Goal: Transaction & Acquisition: Purchase product/service

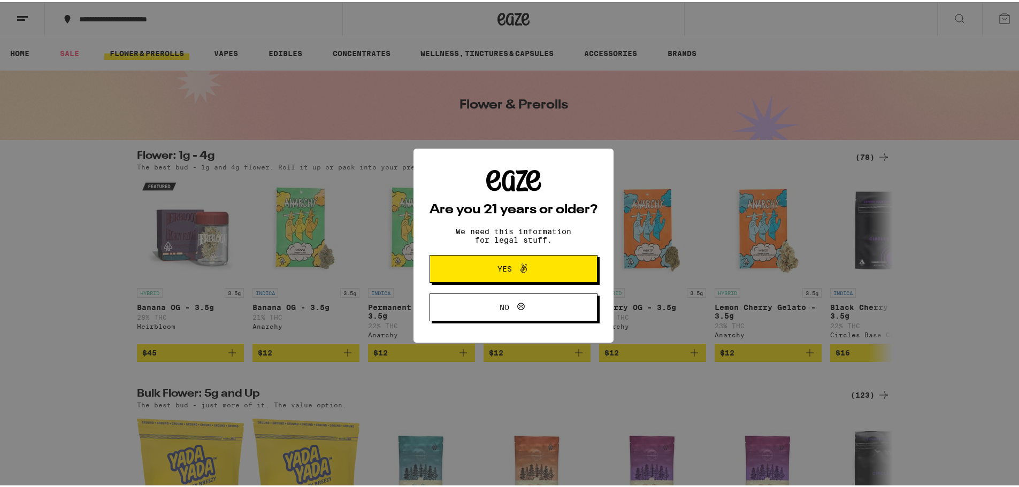
click at [520, 265] on icon at bounding box center [523, 266] width 13 height 13
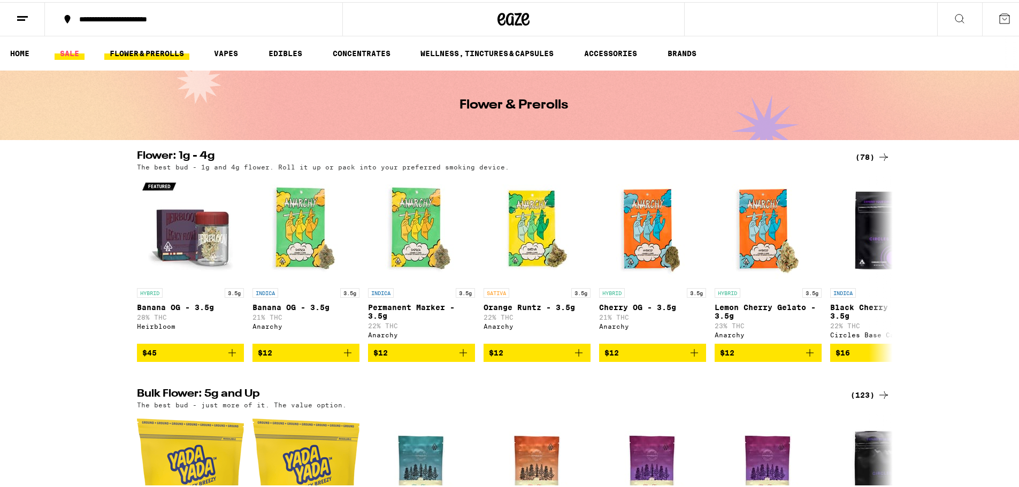
click at [68, 50] on link "SALE" at bounding box center [70, 51] width 30 height 13
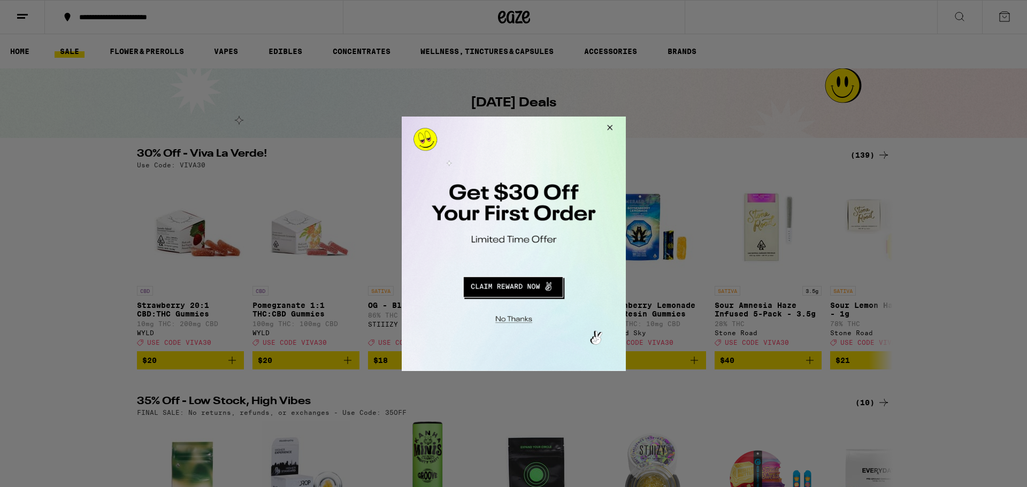
click at [513, 320] on button "Close Modal" at bounding box center [512, 317] width 218 height 17
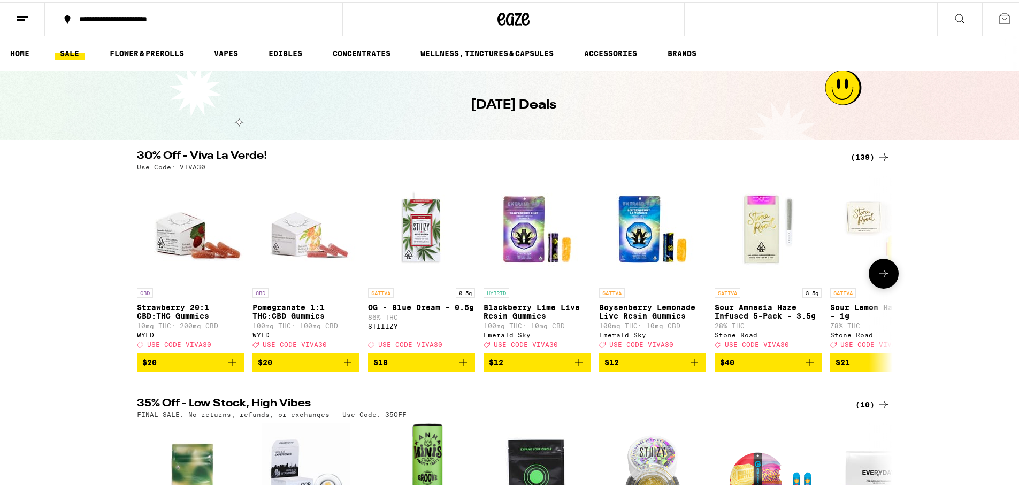
click at [877, 278] on icon at bounding box center [883, 271] width 13 height 13
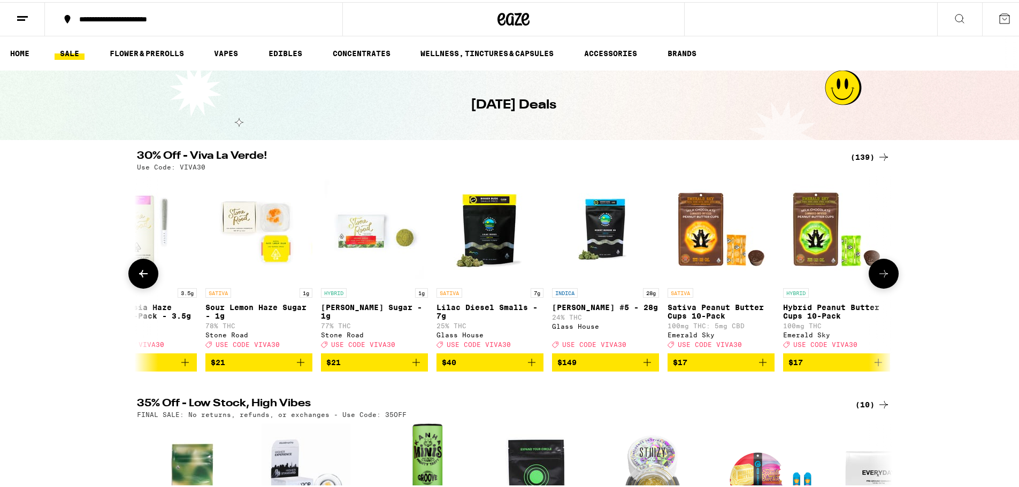
scroll to position [0, 637]
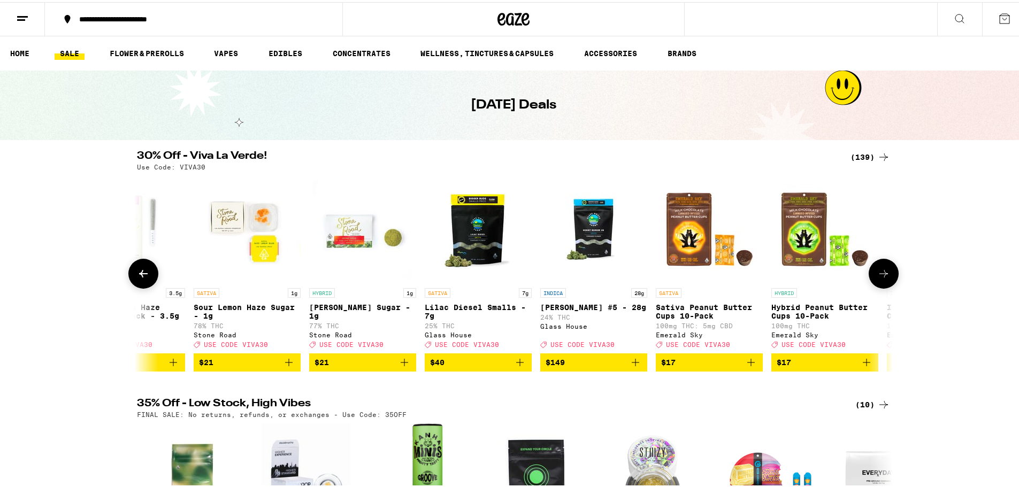
click at [879, 276] on icon at bounding box center [883, 271] width 9 height 7
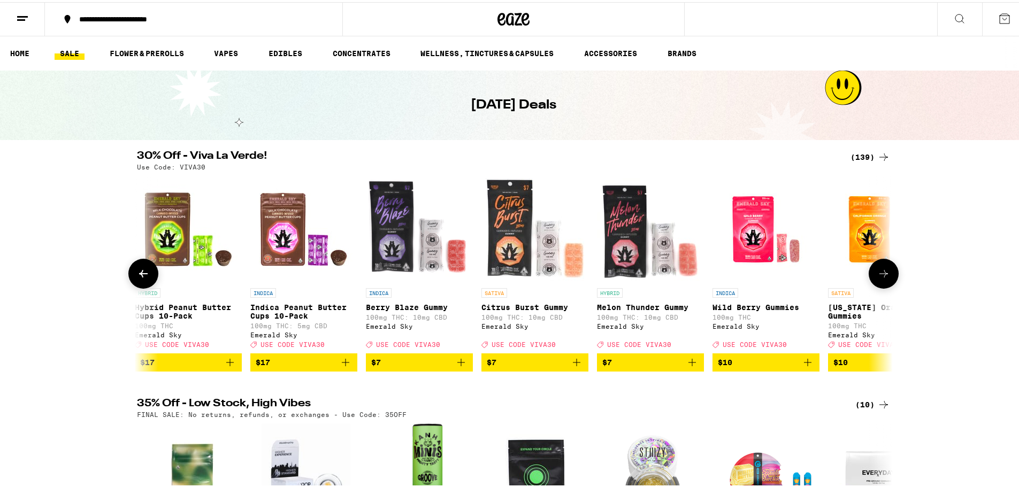
click at [879, 276] on icon at bounding box center [883, 271] width 9 height 7
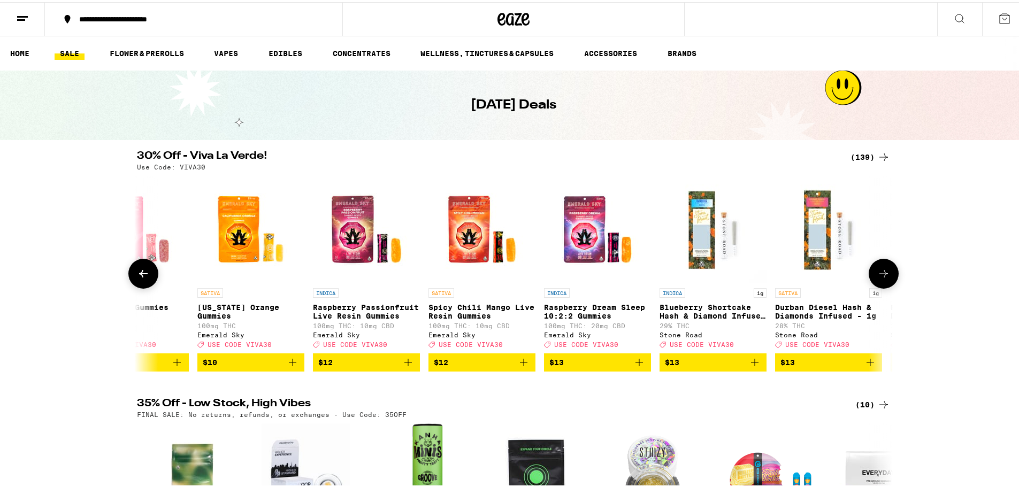
scroll to position [0, 1910]
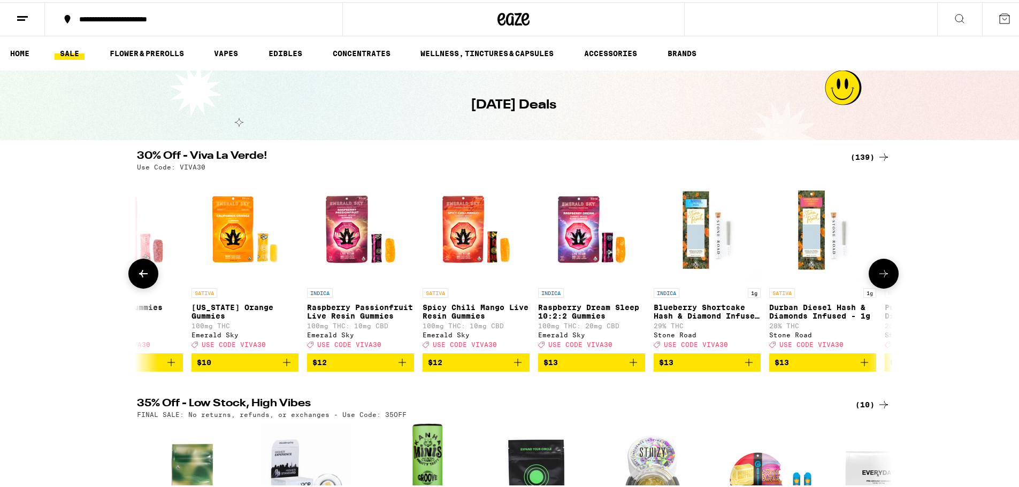
click at [879, 276] on icon at bounding box center [883, 271] width 9 height 7
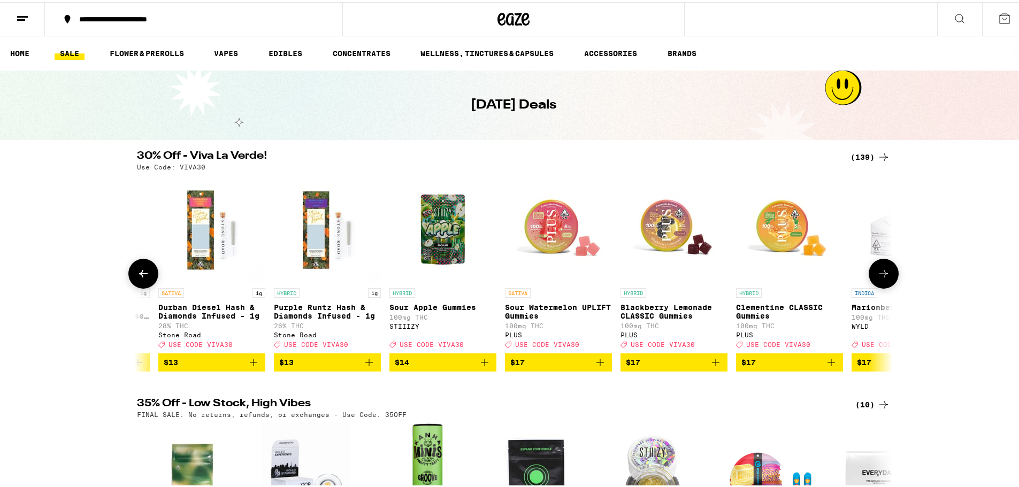
scroll to position [0, 2546]
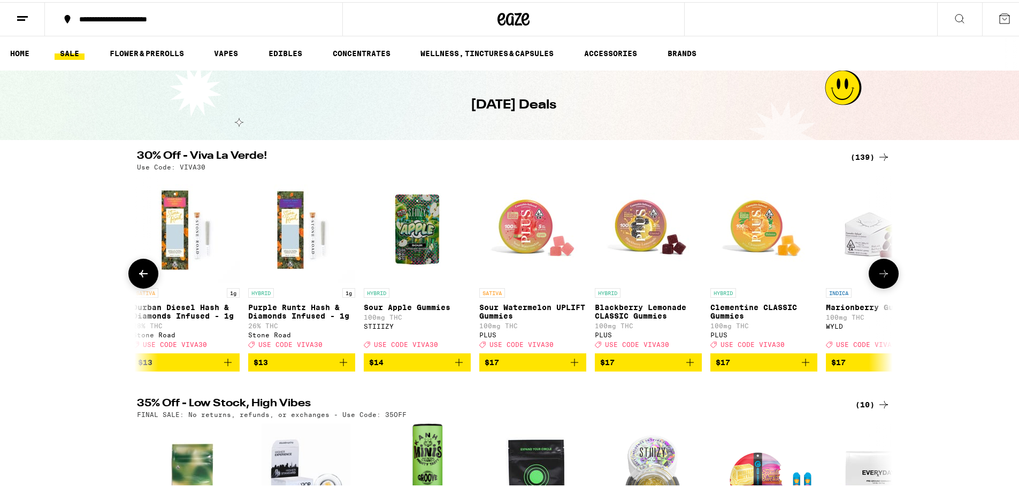
click at [879, 276] on icon at bounding box center [883, 271] width 9 height 7
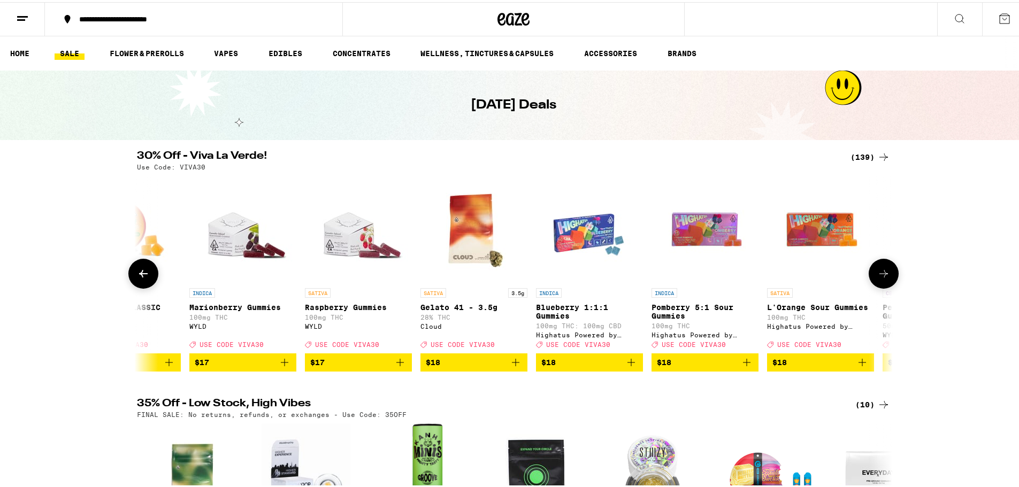
click at [879, 276] on icon at bounding box center [883, 271] width 9 height 7
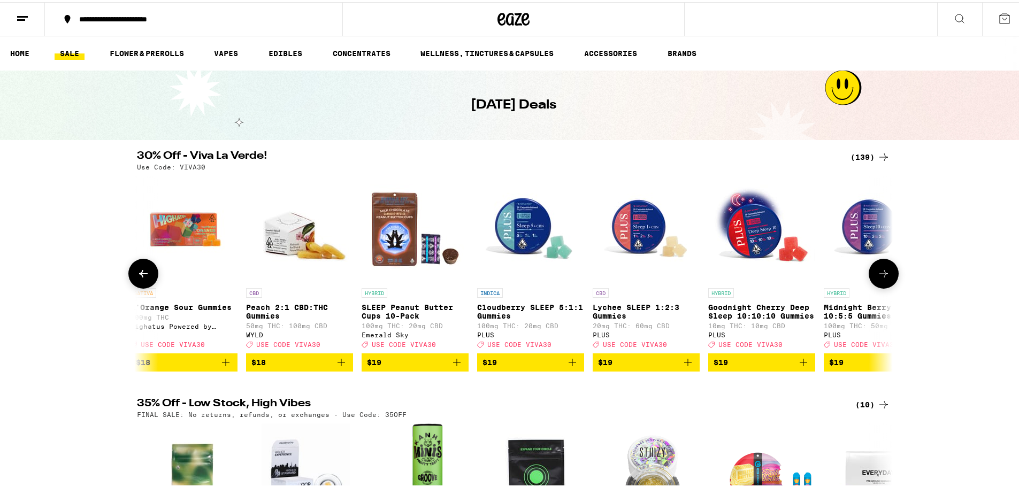
click at [879, 276] on icon at bounding box center [883, 271] width 9 height 7
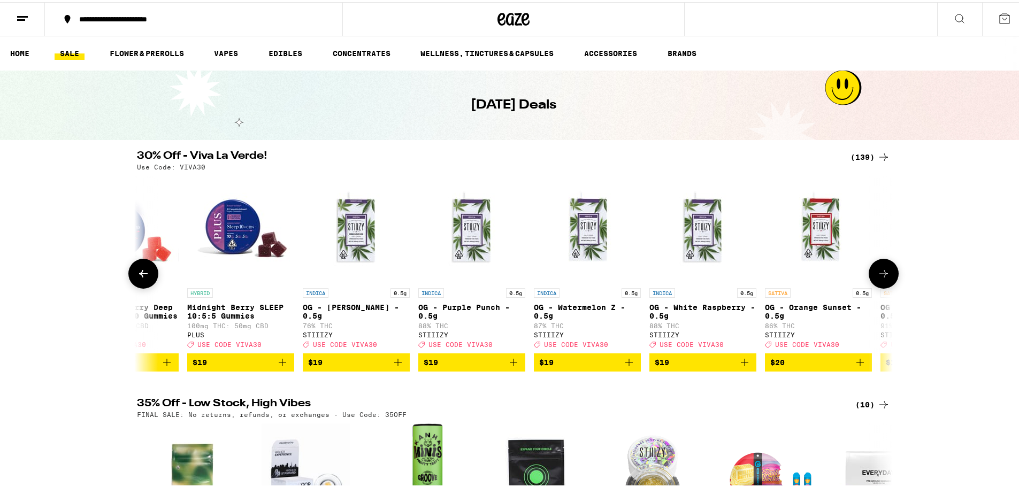
click at [879, 276] on icon at bounding box center [883, 271] width 9 height 7
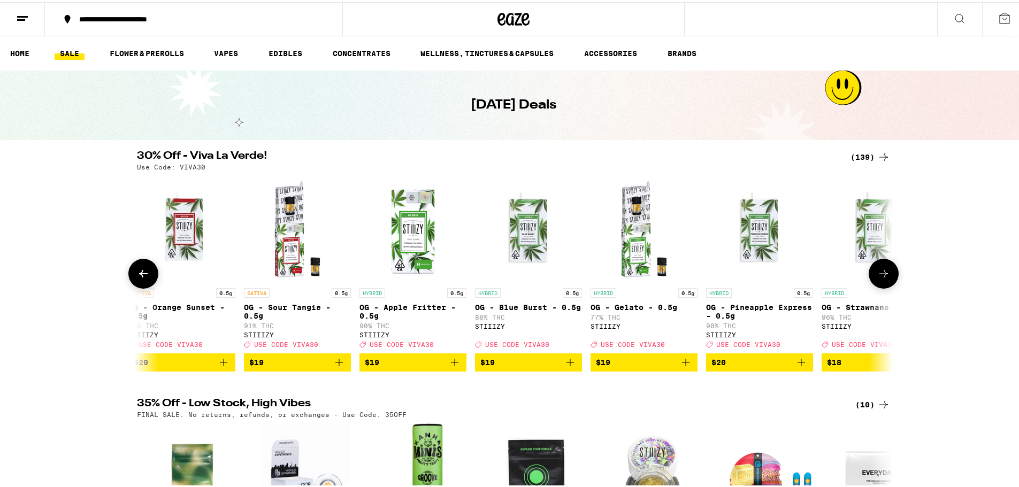
click at [879, 276] on icon at bounding box center [883, 271] width 9 height 7
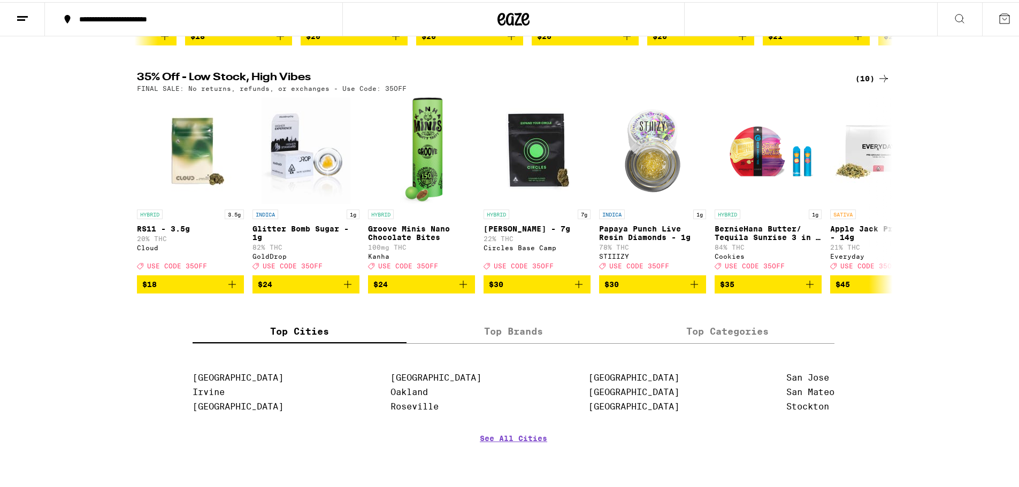
scroll to position [309, 0]
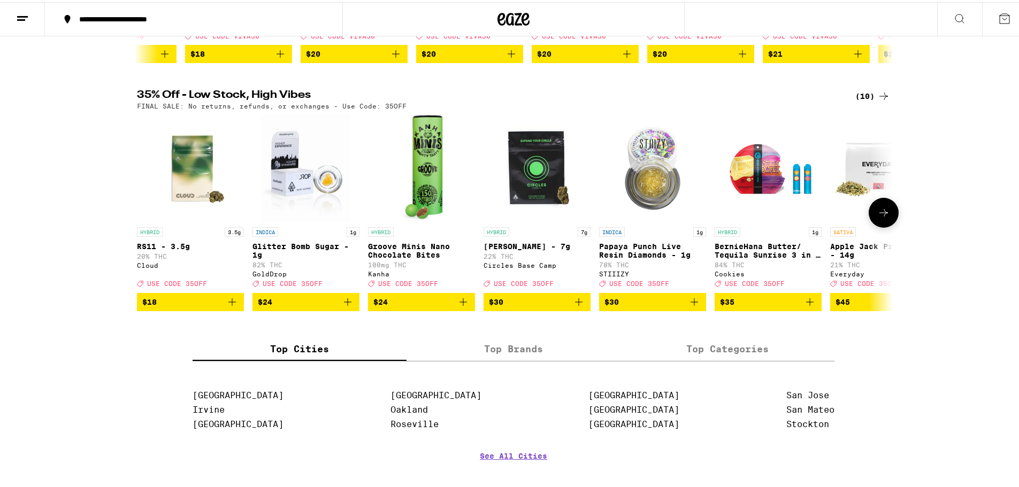
click at [538, 179] on img "Open page for Lantz - 7g from Circles Base Camp" at bounding box center [537, 166] width 107 height 107
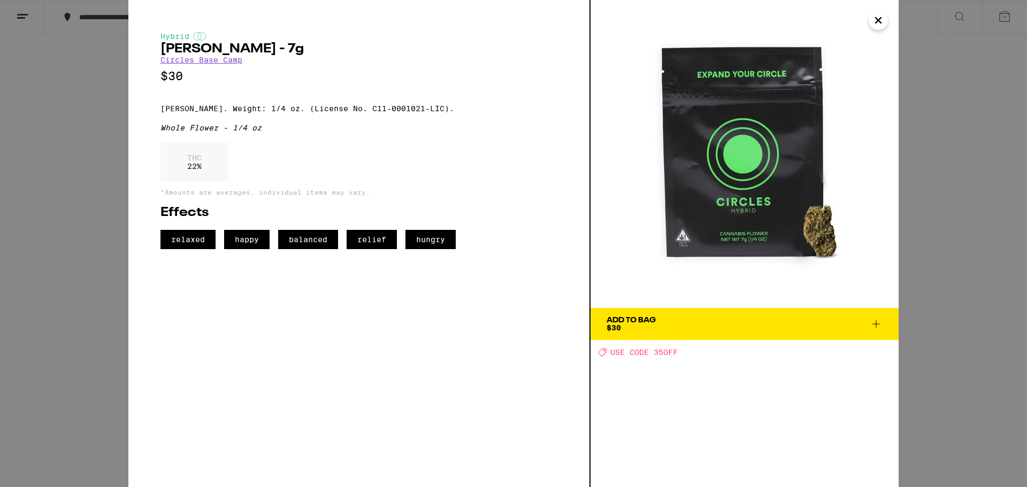
click at [886, 21] on button "Close" at bounding box center [878, 20] width 19 height 19
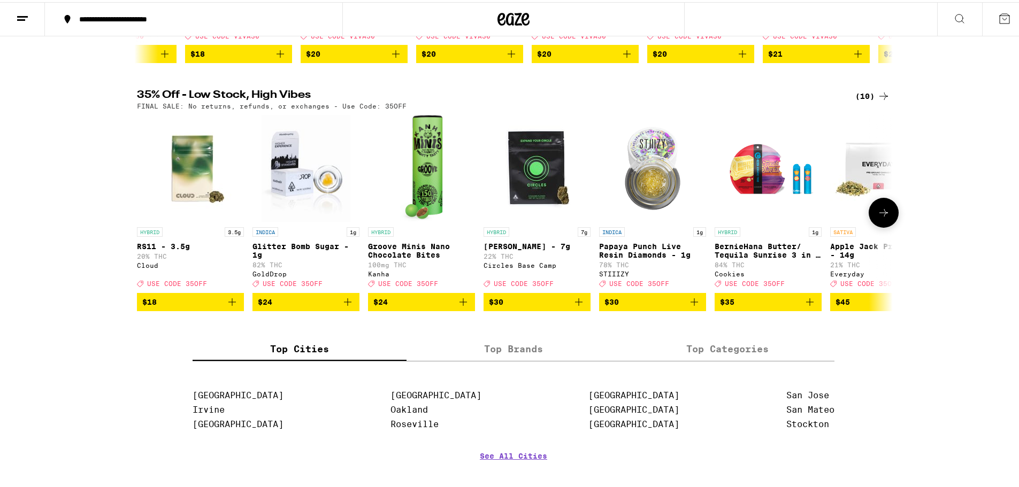
click at [887, 221] on button at bounding box center [884, 211] width 30 height 30
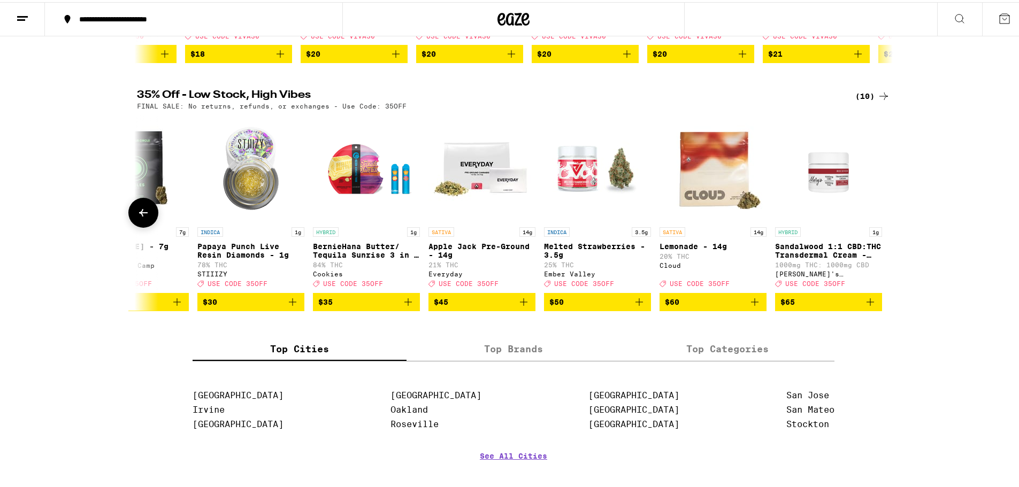
scroll to position [0, 402]
click at [743, 200] on img "Open page for Lemonade - 14g from Cloud" at bounding box center [712, 166] width 107 height 107
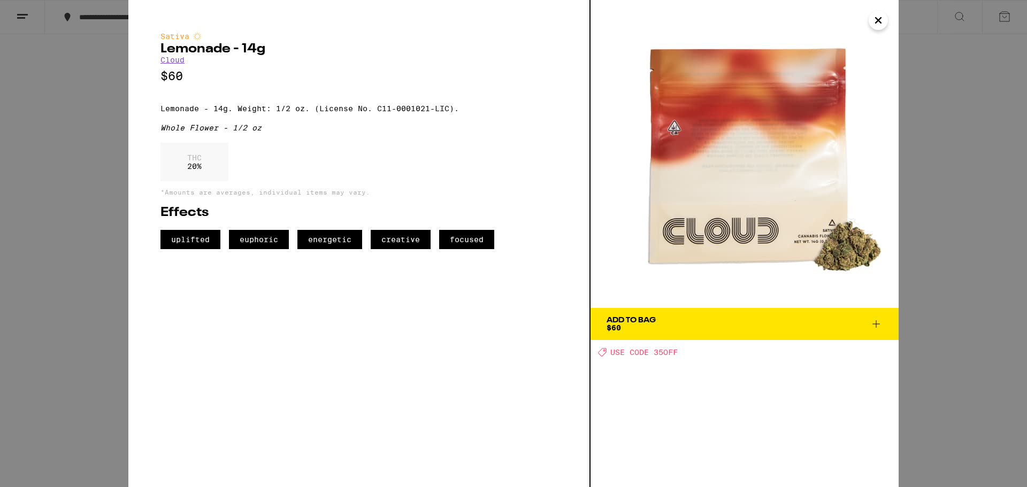
click at [818, 226] on img at bounding box center [745, 154] width 308 height 308
click at [880, 18] on icon "Close" at bounding box center [878, 20] width 5 height 5
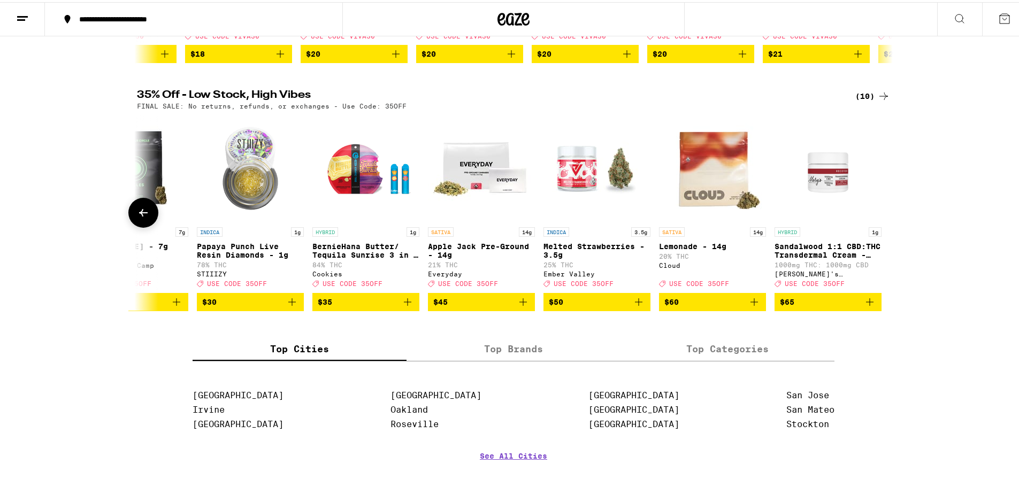
click at [575, 181] on img "Open page for Melted Strawberries - 3.5g from Ember Valley" at bounding box center [597, 166] width 107 height 107
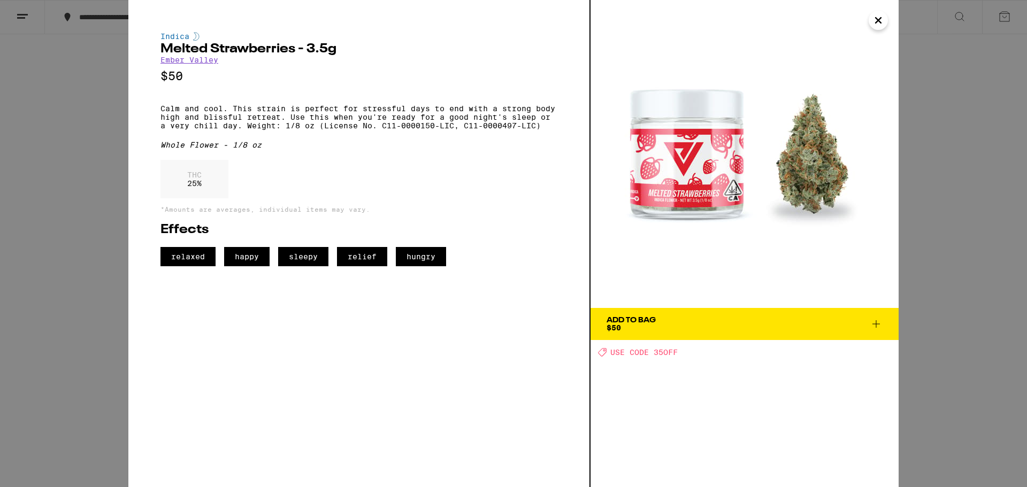
click at [884, 17] on icon "Close" at bounding box center [878, 20] width 13 height 16
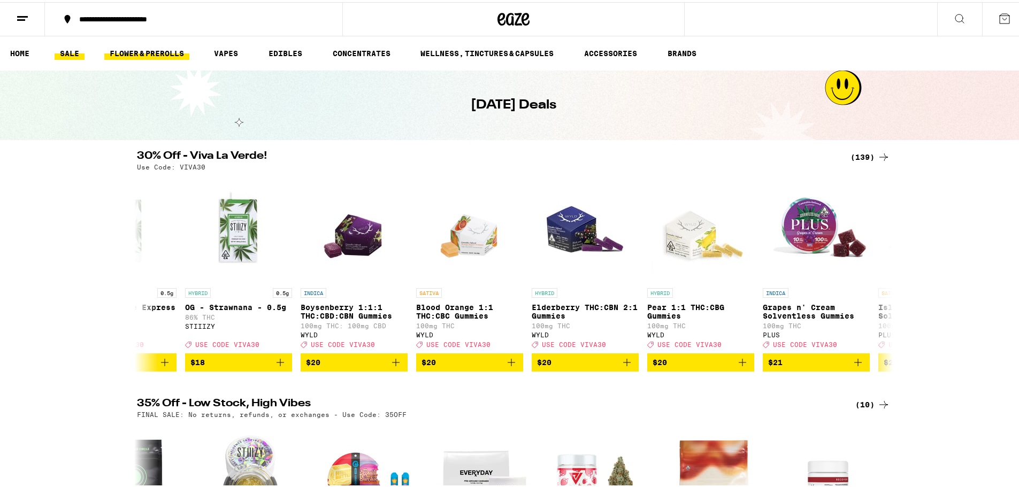
click at [152, 48] on link "FLOWER & PREROLLS" at bounding box center [146, 51] width 85 height 13
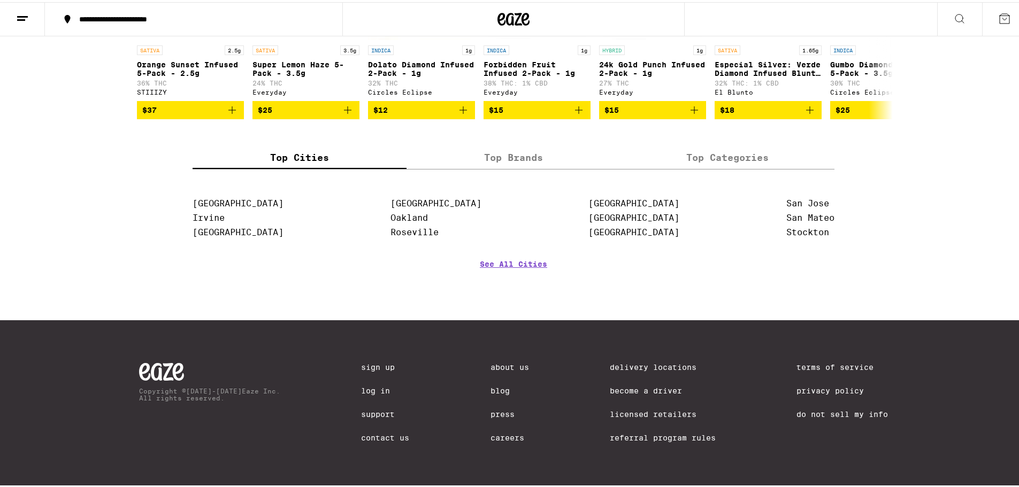
scroll to position [789, 0]
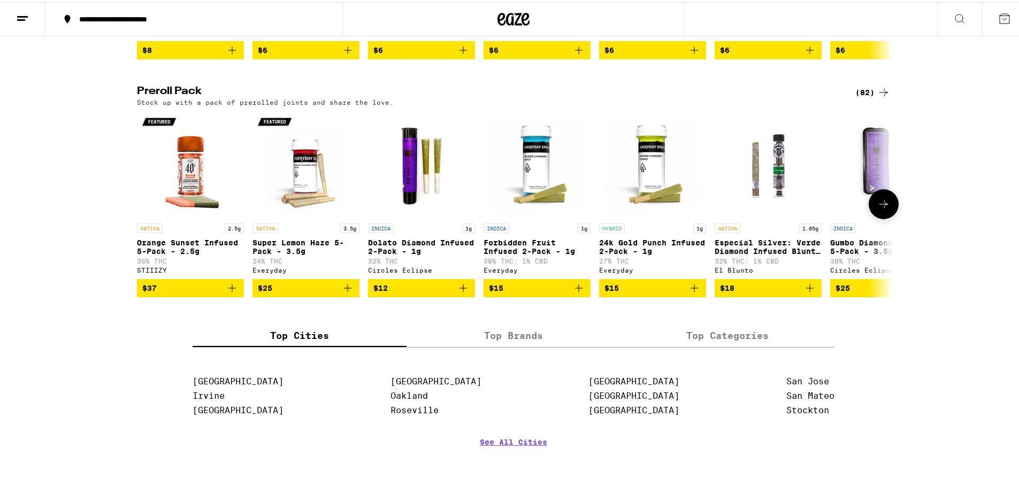
click at [885, 209] on icon at bounding box center [883, 202] width 13 height 13
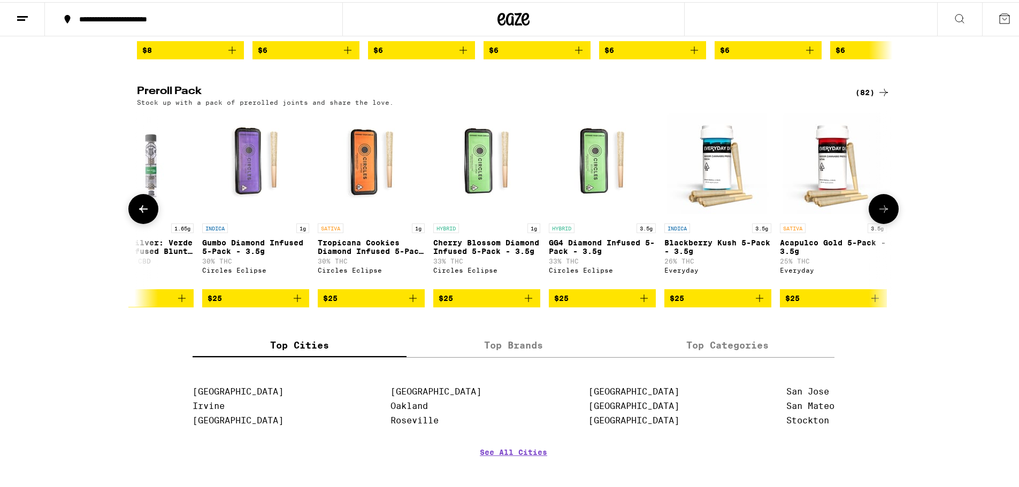
scroll to position [0, 637]
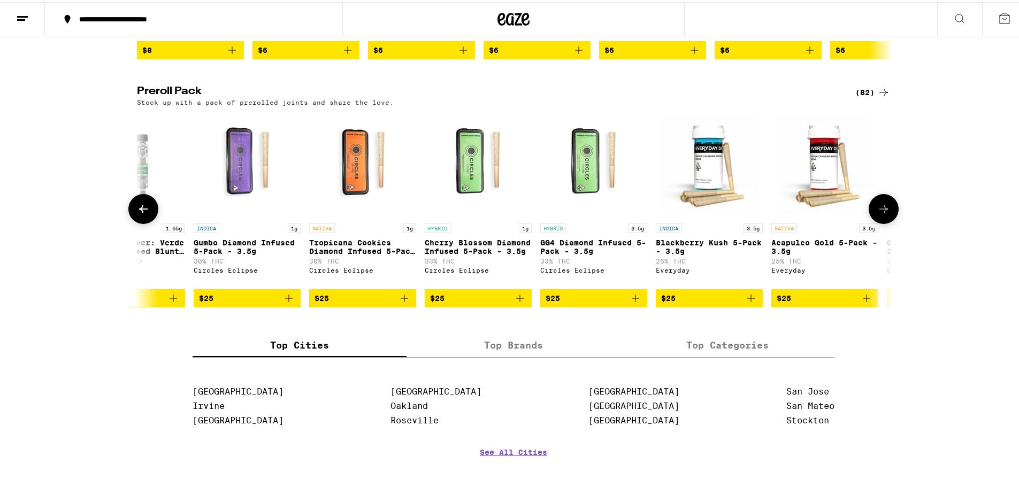
click at [885, 213] on icon at bounding box center [883, 207] width 13 height 13
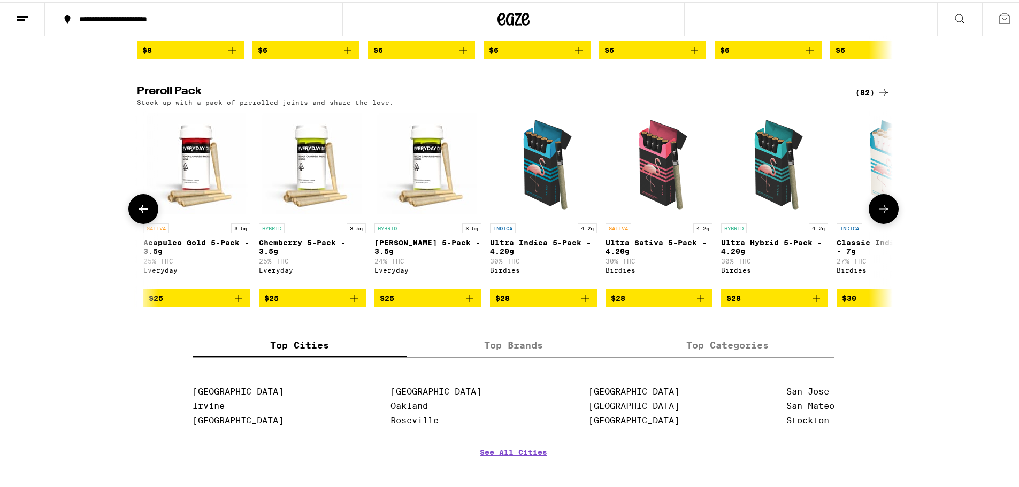
scroll to position [0, 1273]
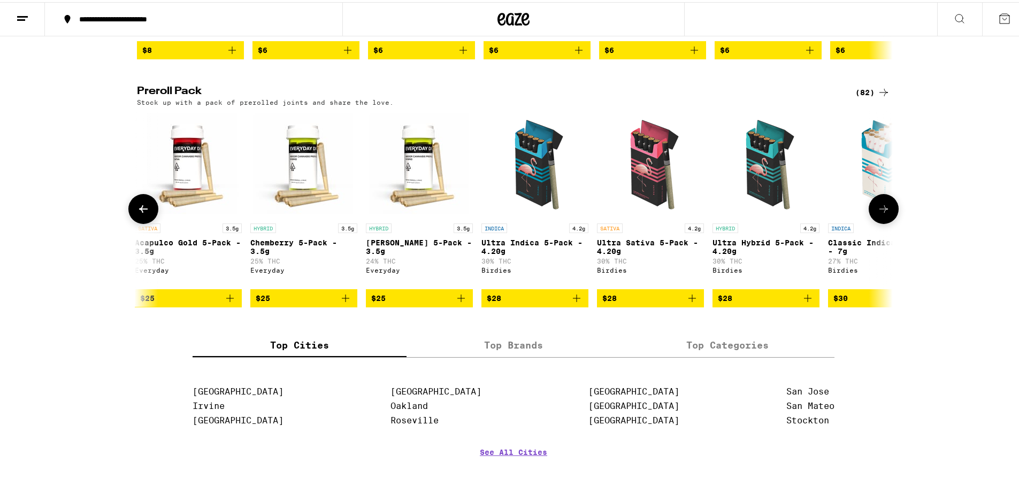
click at [885, 213] on icon at bounding box center [883, 207] width 13 height 13
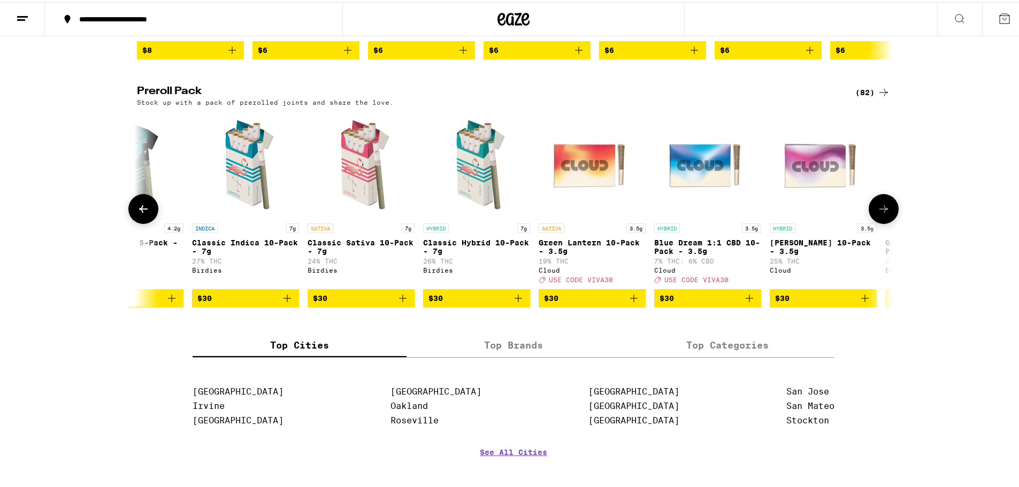
scroll to position [0, 1910]
click at [885, 213] on icon at bounding box center [883, 207] width 13 height 13
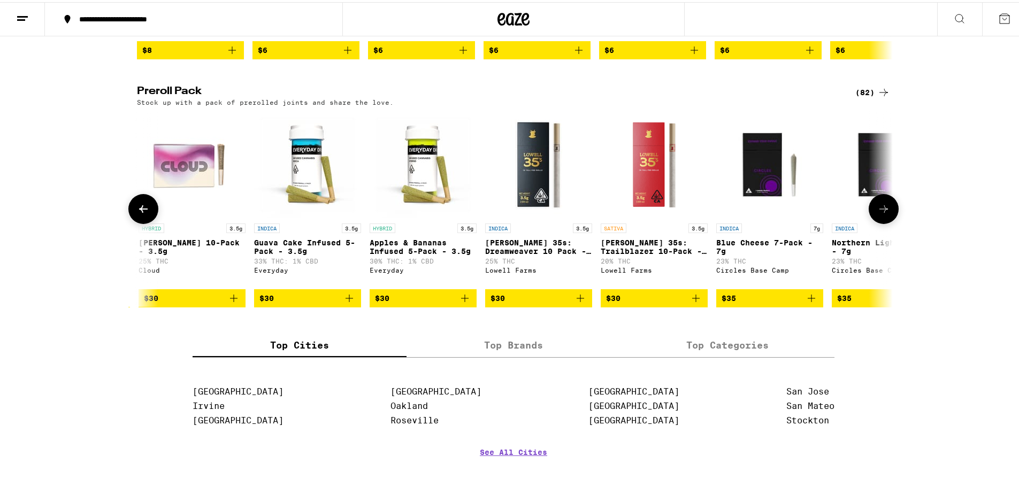
scroll to position [0, 2546]
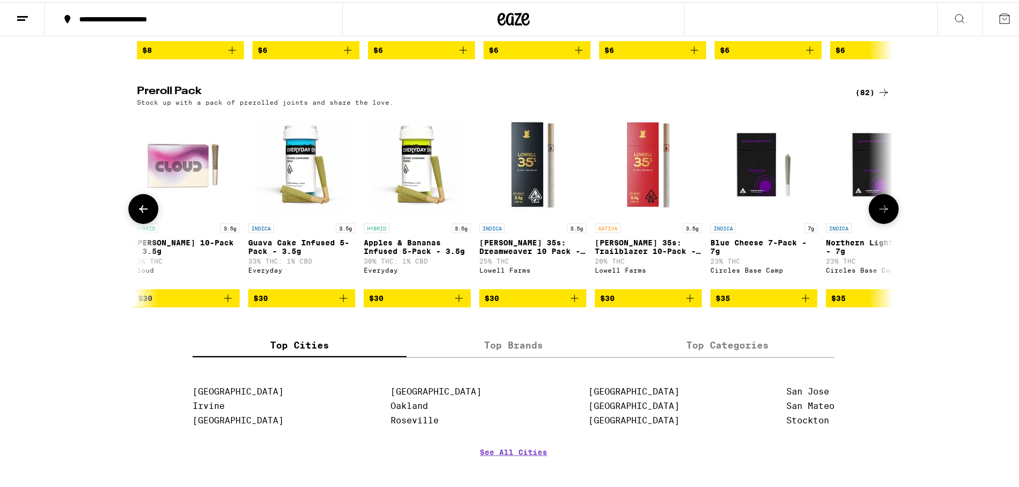
click at [882, 211] on icon at bounding box center [883, 206] width 9 height 7
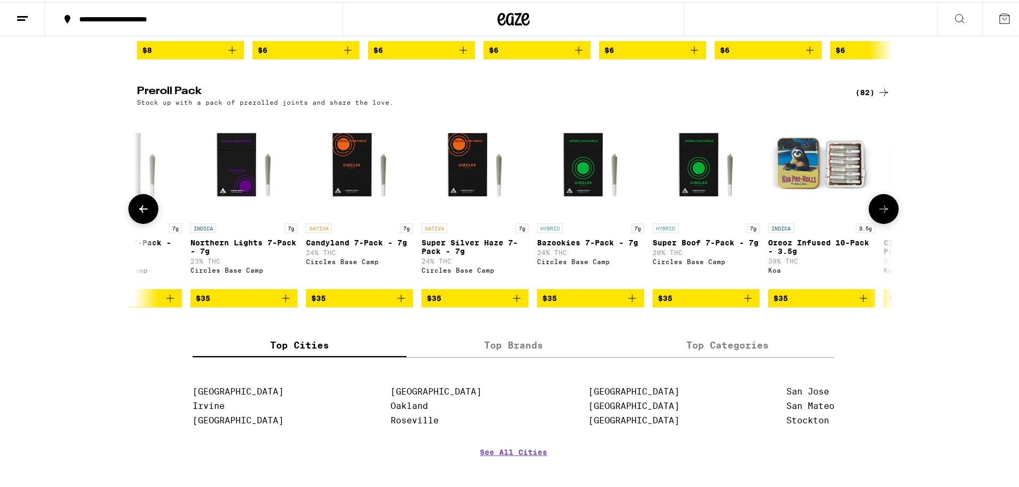
scroll to position [0, 3183]
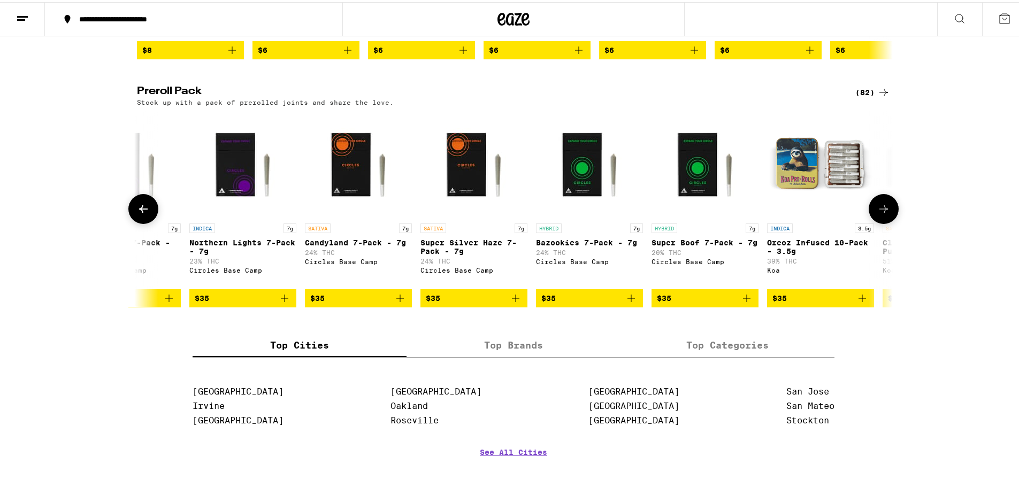
click at [882, 211] on icon at bounding box center [883, 206] width 9 height 7
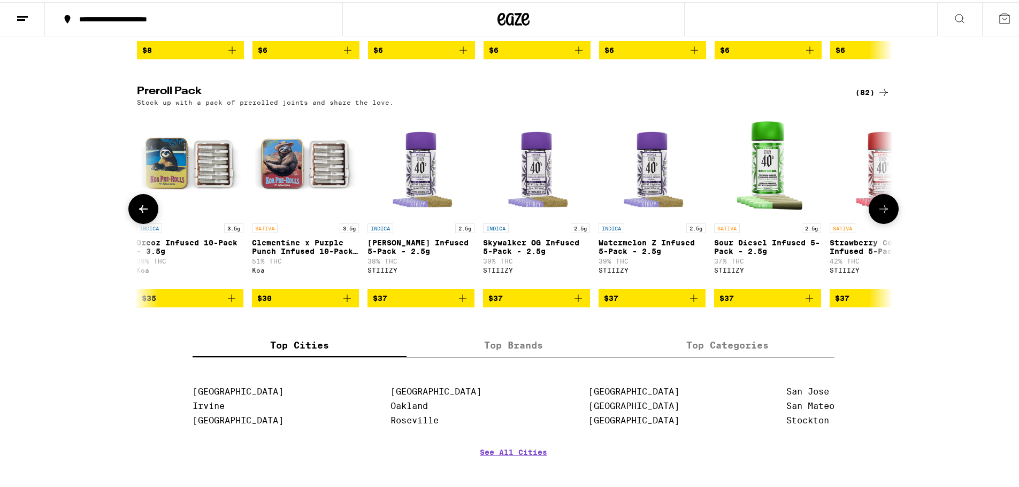
scroll to position [0, 3820]
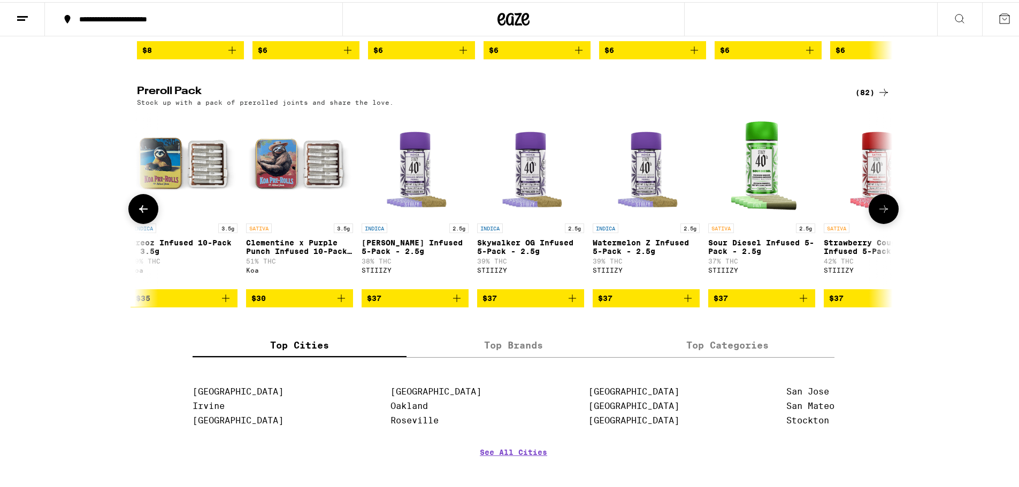
click at [883, 211] on icon at bounding box center [883, 206] width 9 height 7
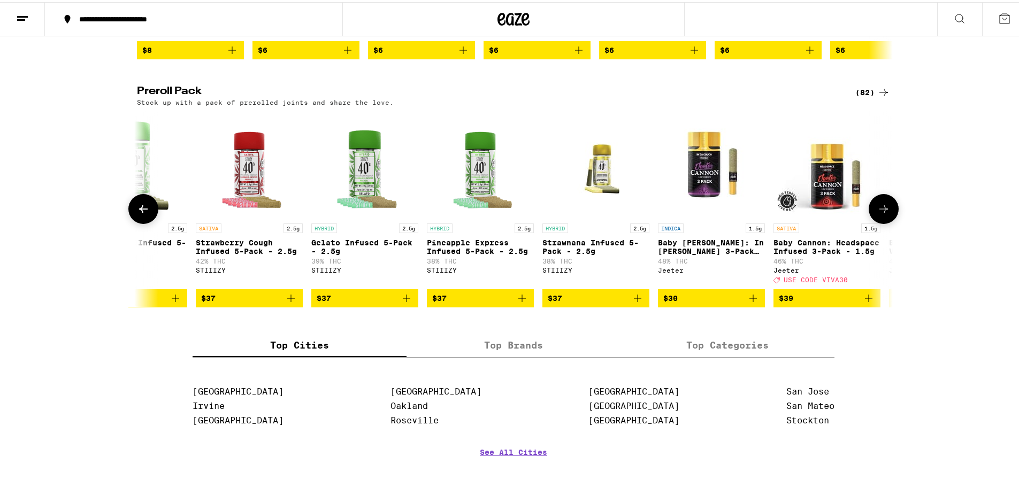
scroll to position [0, 4456]
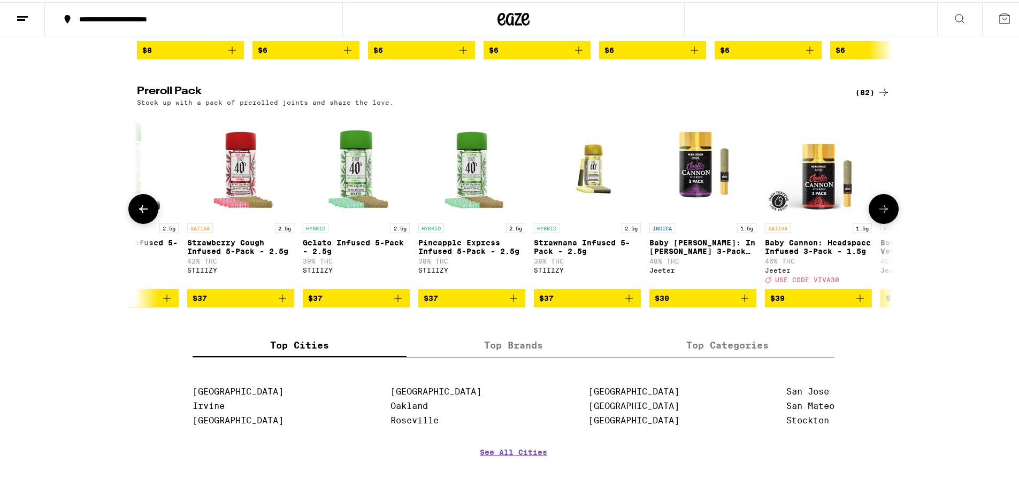
click at [883, 211] on icon at bounding box center [883, 206] width 9 height 7
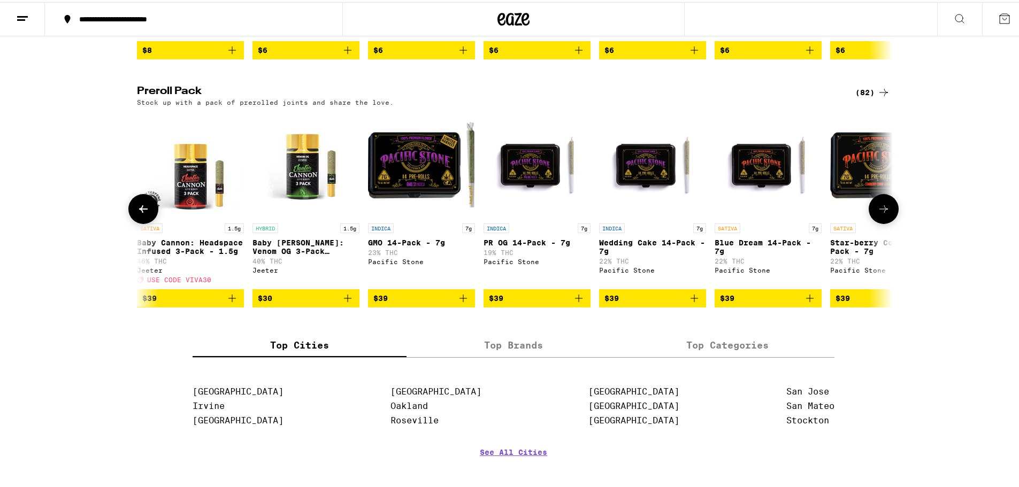
scroll to position [0, 5093]
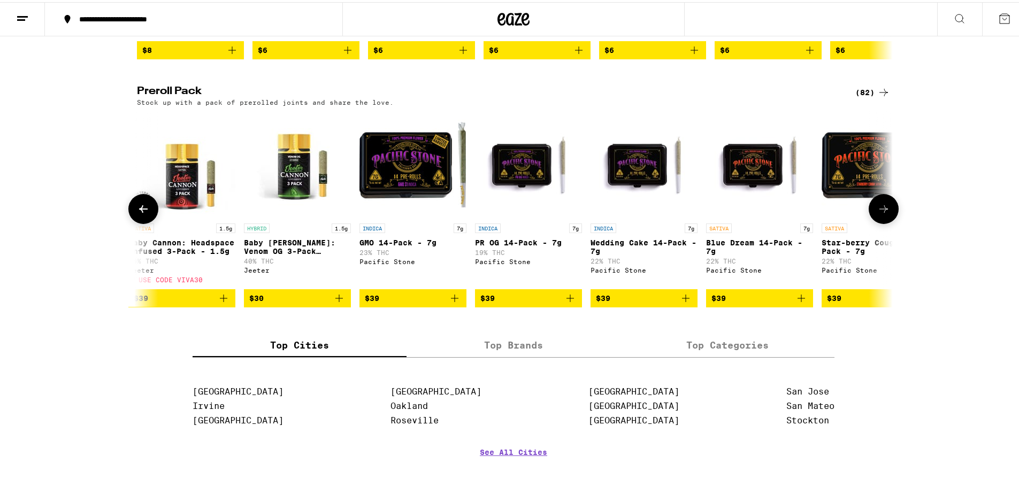
click at [884, 213] on icon at bounding box center [883, 207] width 13 height 13
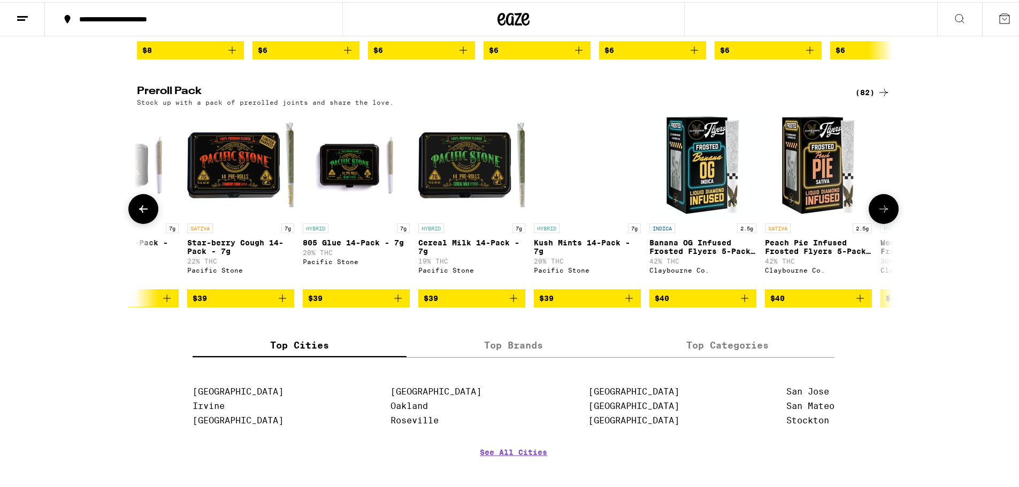
scroll to position [0, 5729]
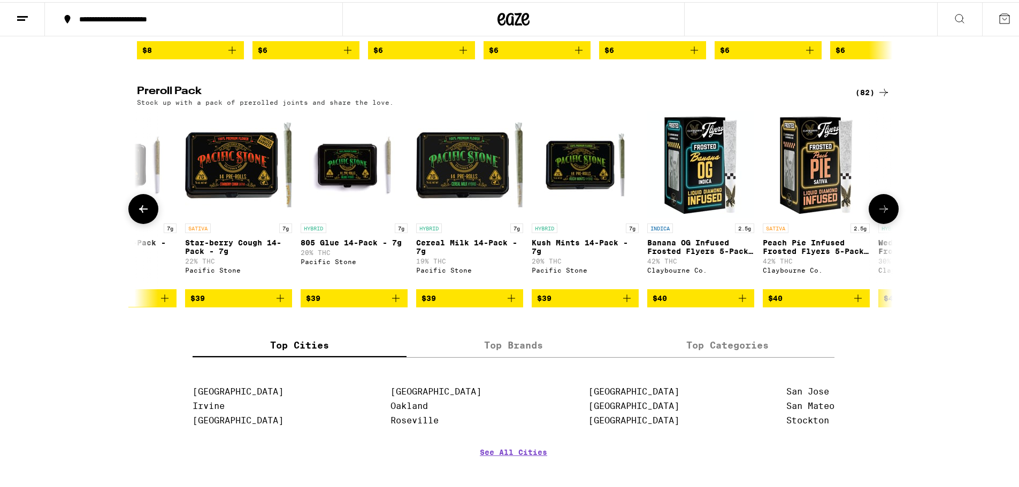
click at [884, 213] on icon at bounding box center [883, 207] width 13 height 13
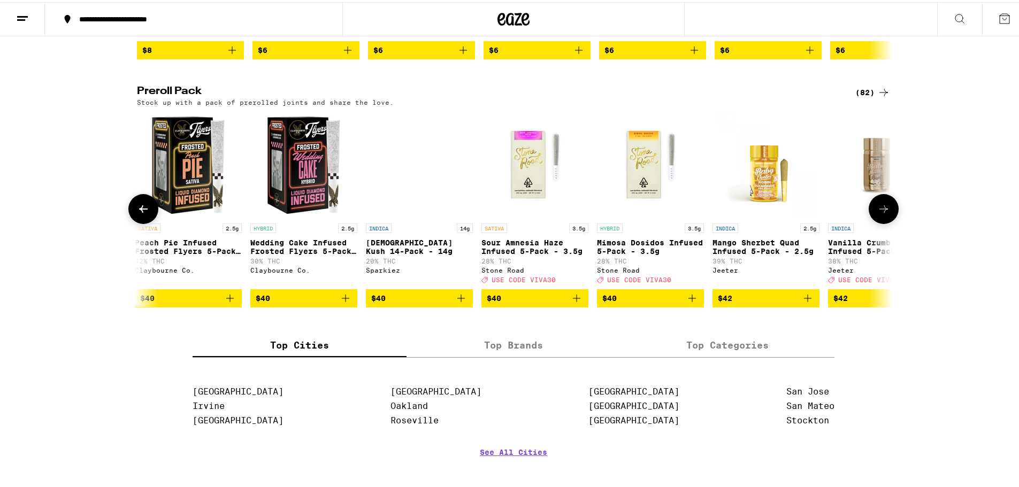
scroll to position [0, 6366]
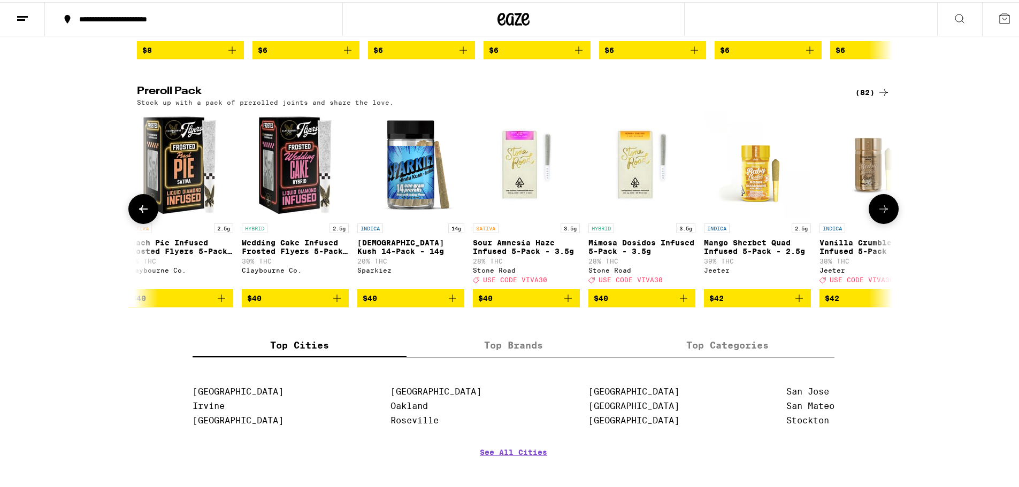
click at [884, 213] on icon at bounding box center [883, 207] width 13 height 13
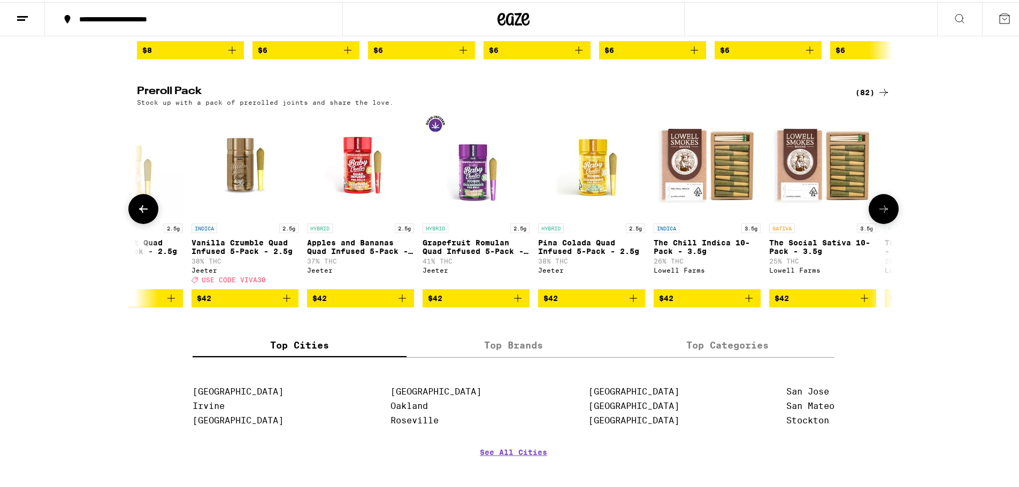
scroll to position [0, 7003]
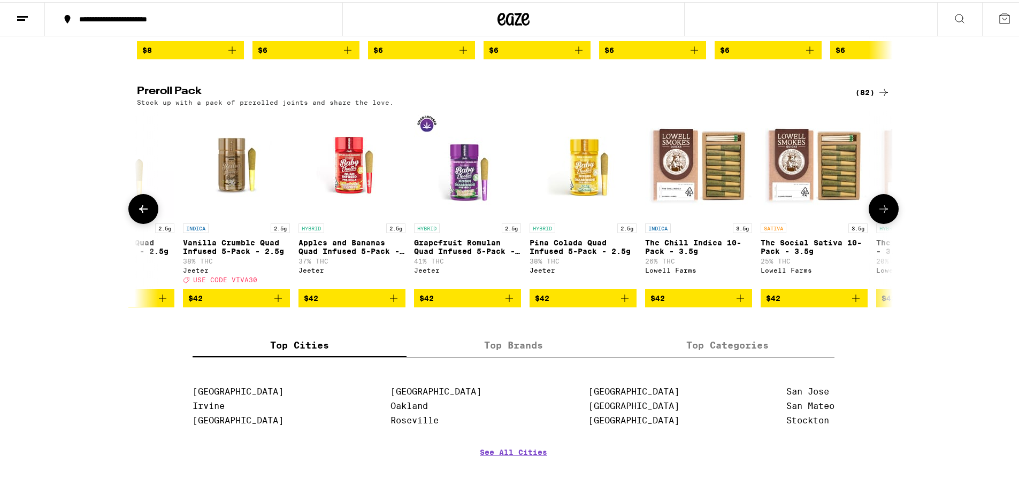
click at [884, 213] on icon at bounding box center [883, 207] width 13 height 13
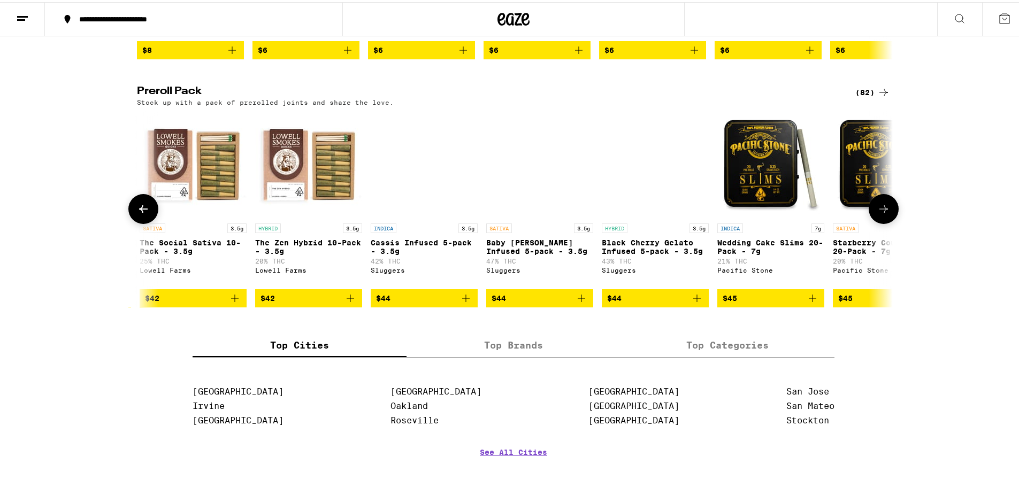
scroll to position [0, 7639]
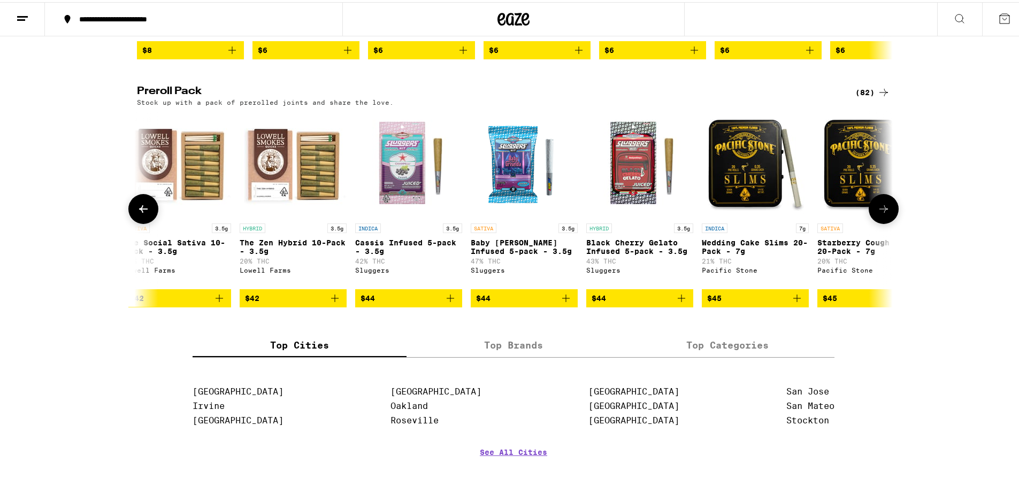
click at [884, 213] on icon at bounding box center [883, 207] width 13 height 13
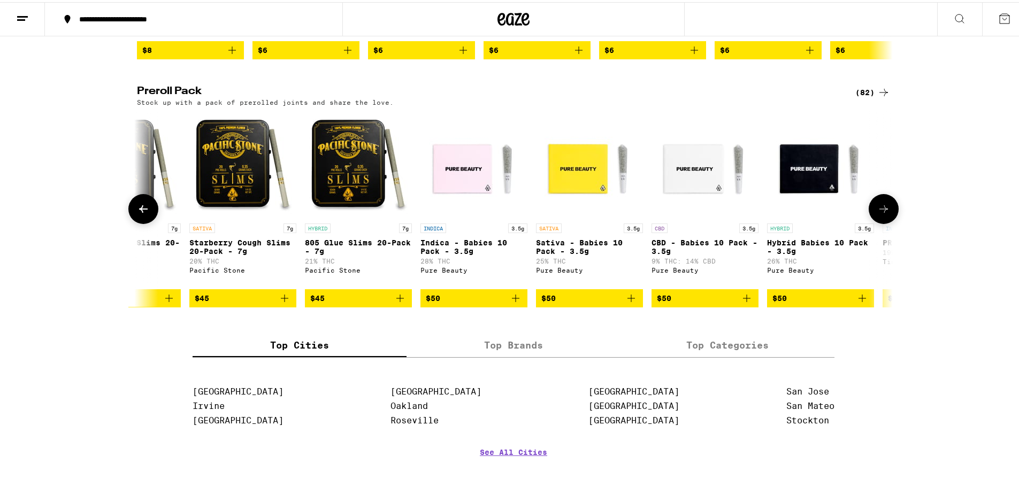
scroll to position [0, 8276]
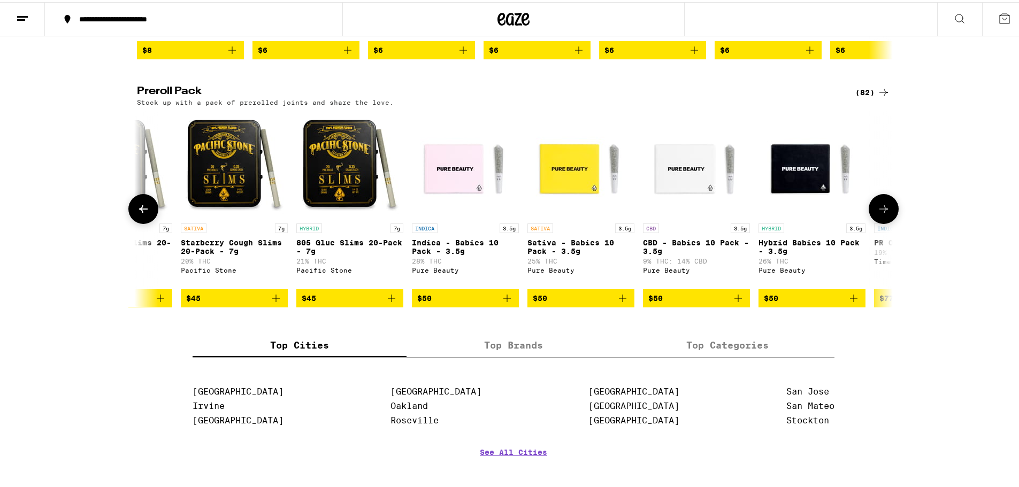
click at [884, 213] on icon at bounding box center [883, 207] width 13 height 13
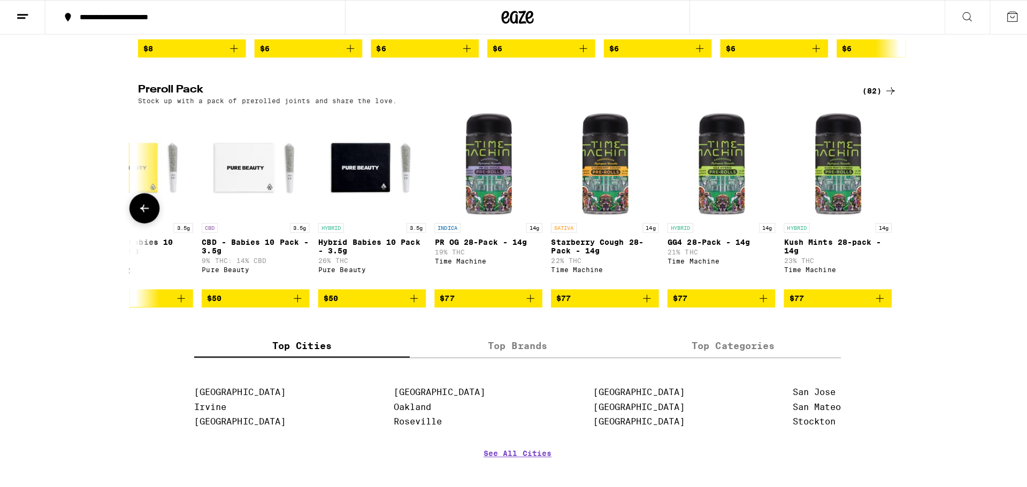
scroll to position [0, 8722]
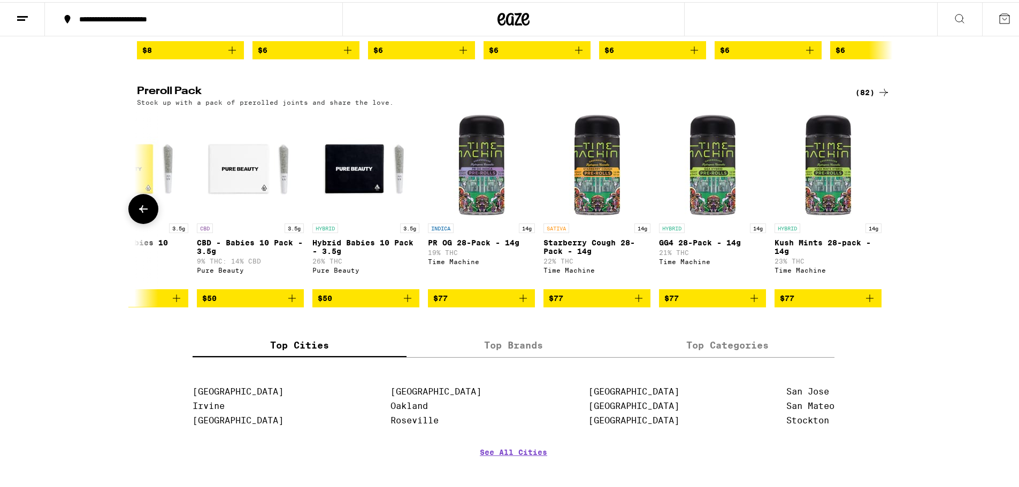
click at [713, 179] on img "Open page for GG4 28-Pack - 14g from Time Machine" at bounding box center [712, 162] width 107 height 107
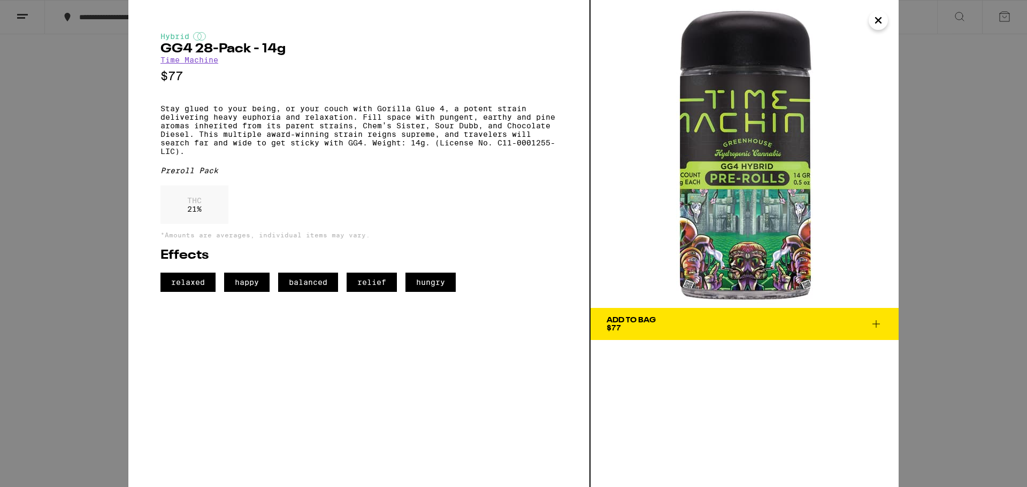
click at [879, 21] on icon "Close" at bounding box center [878, 20] width 5 height 5
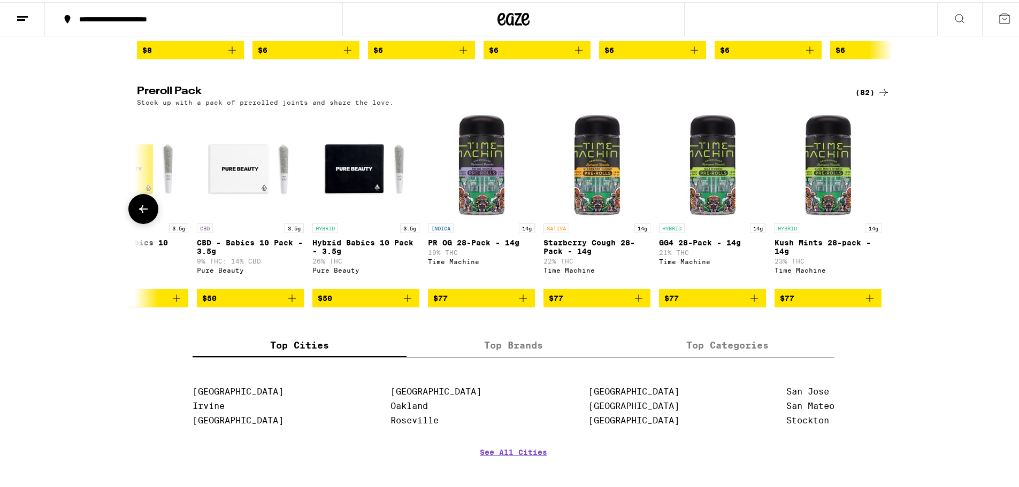
click at [137, 213] on icon at bounding box center [143, 207] width 13 height 13
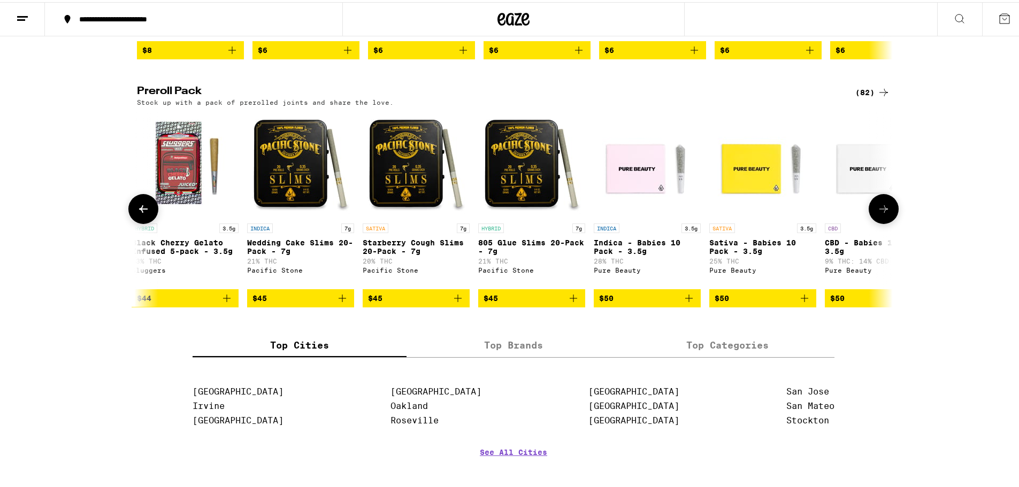
scroll to position [0, 8085]
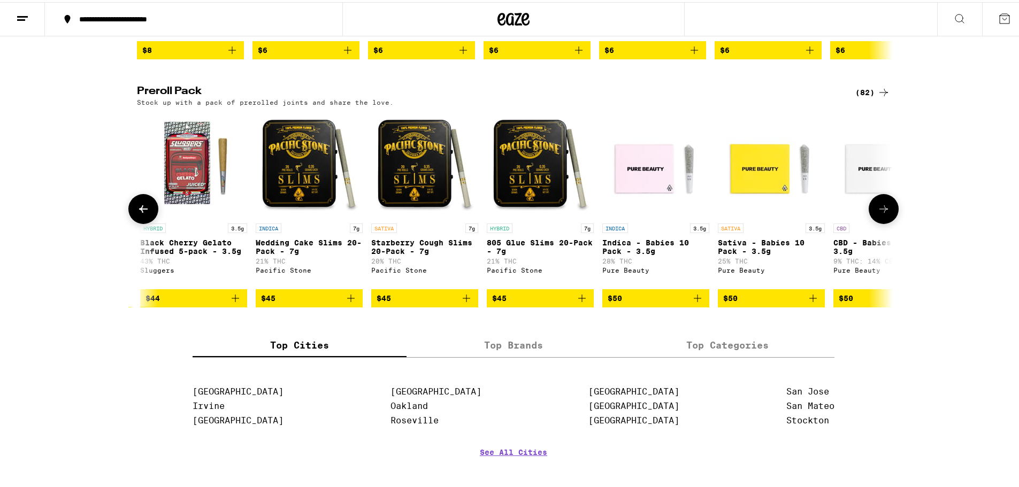
click at [296, 211] on img "Open page for Wedding Cake Slims 20-Pack - 7g from Pacific Stone" at bounding box center [309, 162] width 107 height 107
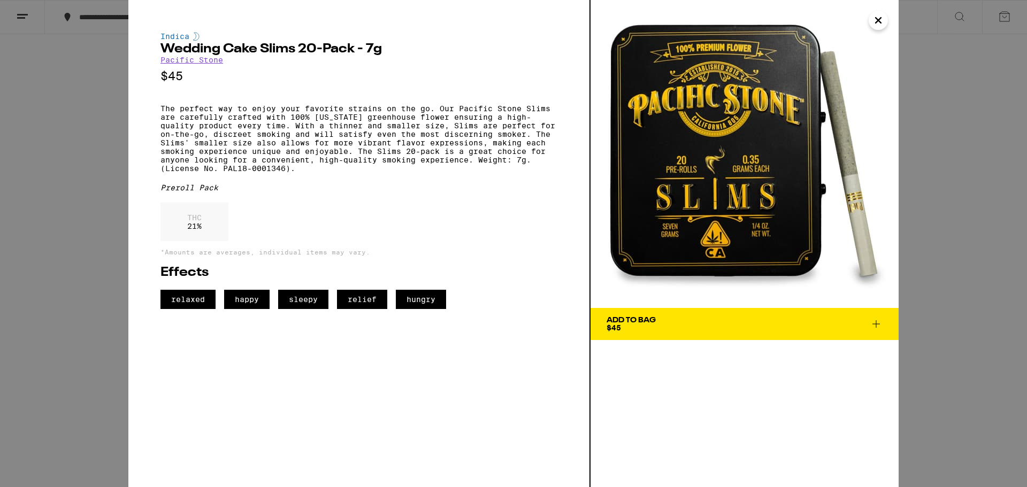
click at [876, 18] on icon "Close" at bounding box center [878, 20] width 5 height 5
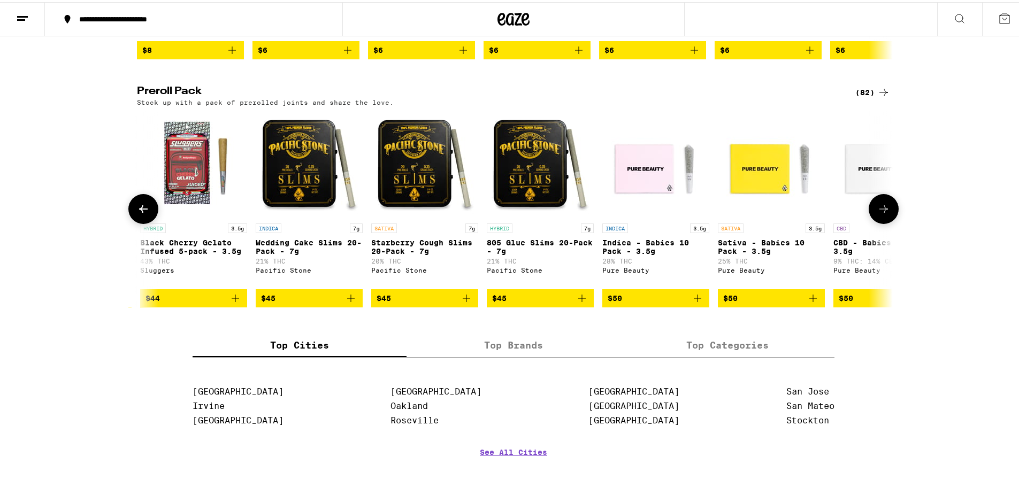
click at [139, 213] on icon at bounding box center [143, 207] width 13 height 13
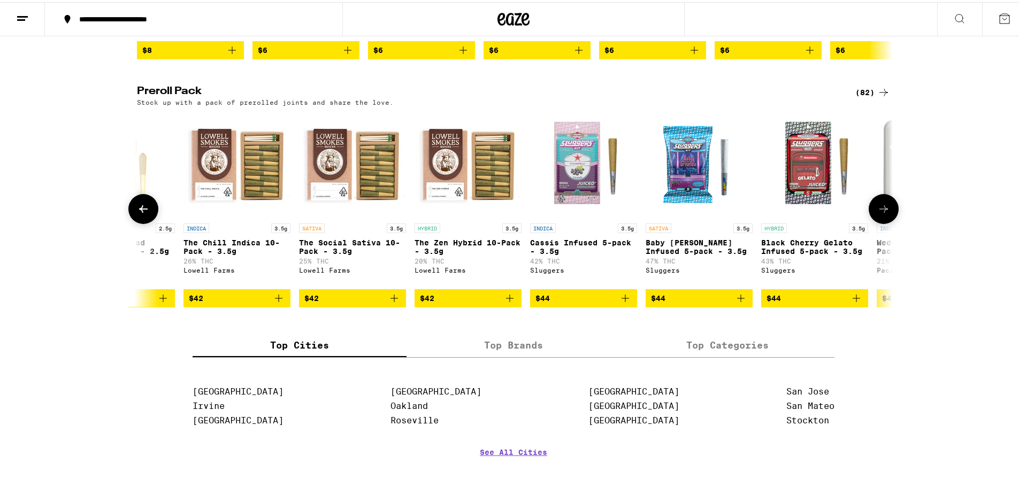
scroll to position [0, 7449]
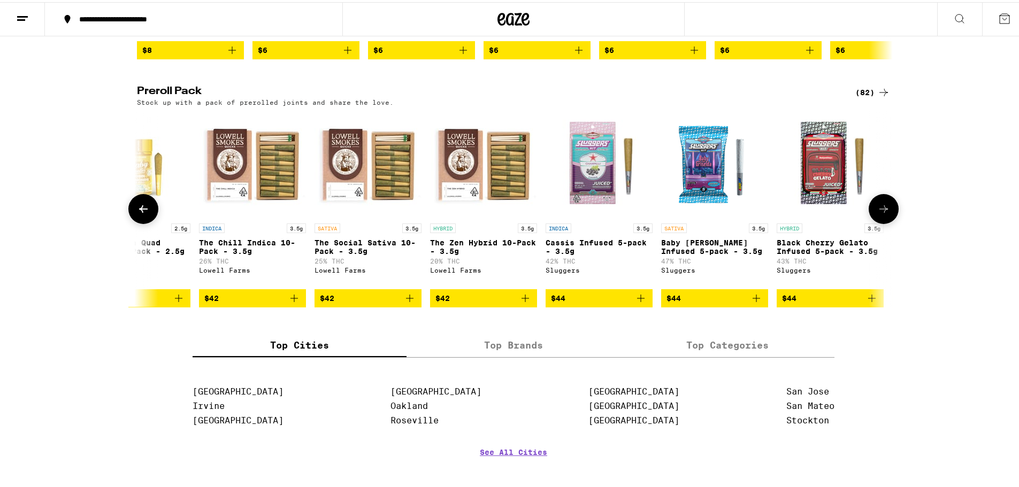
click at [387, 197] on img "Open page for The Social Sativa 10-Pack - 3.5g from Lowell Farms" at bounding box center [368, 162] width 107 height 107
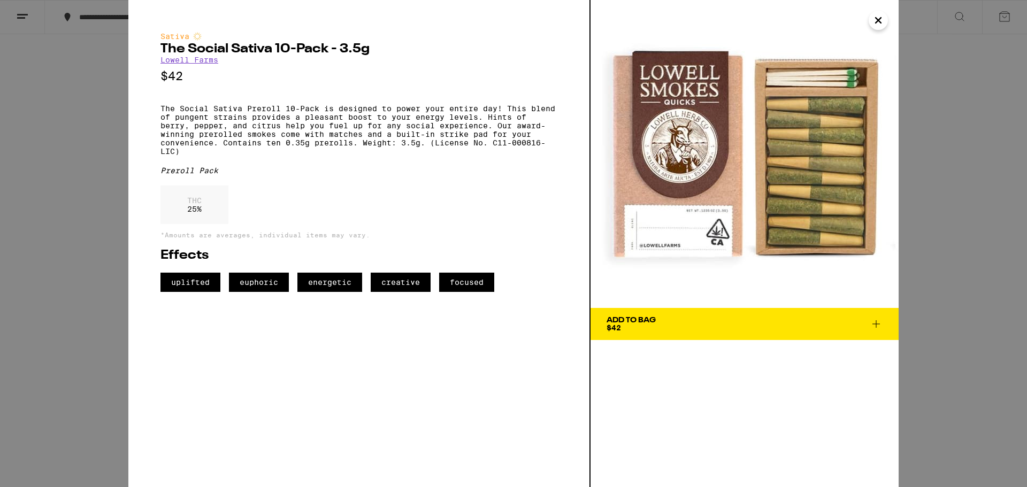
click at [877, 19] on icon "Close" at bounding box center [878, 20] width 5 height 5
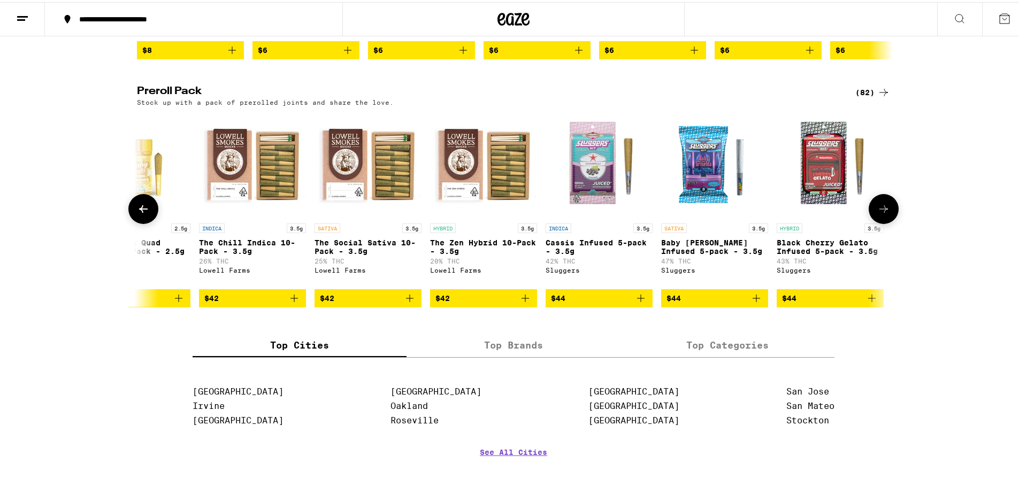
click at [140, 211] on icon at bounding box center [143, 206] width 9 height 7
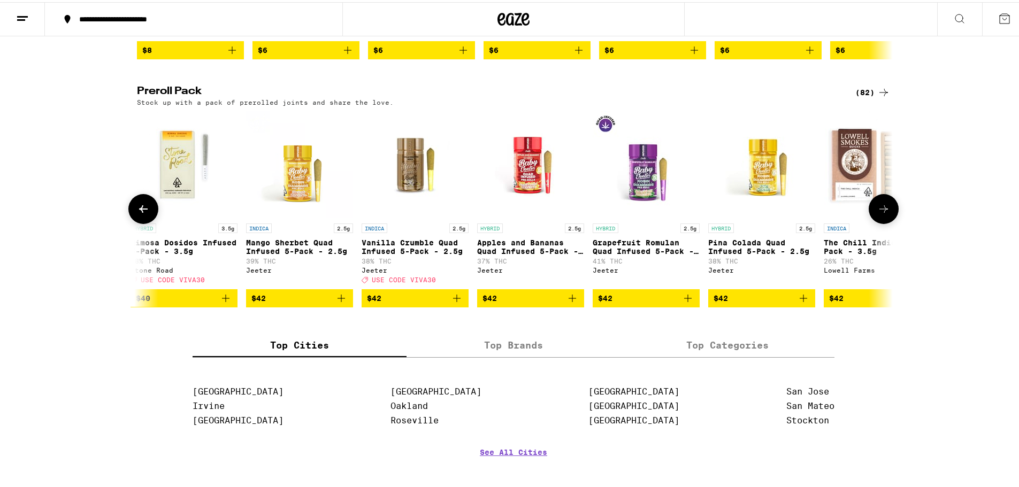
scroll to position [0, 6812]
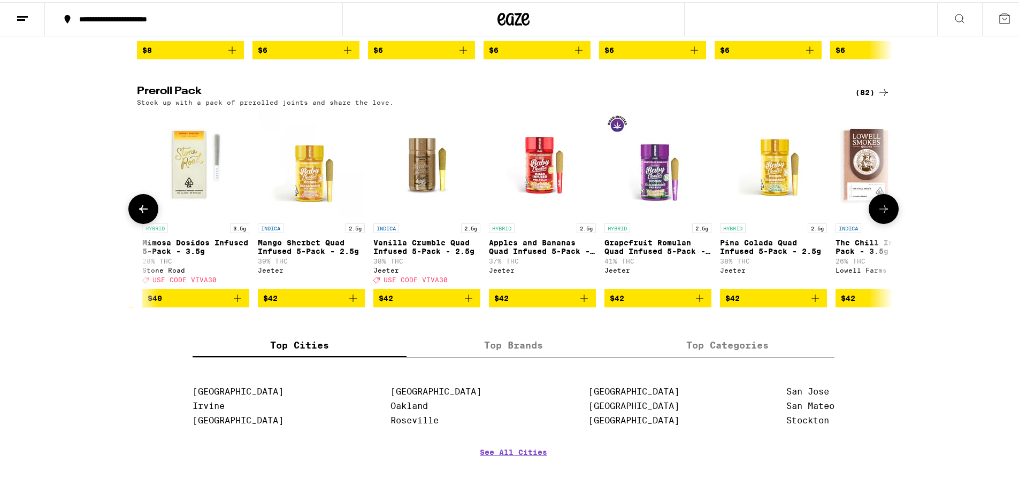
click at [140, 211] on icon at bounding box center [143, 206] width 9 height 7
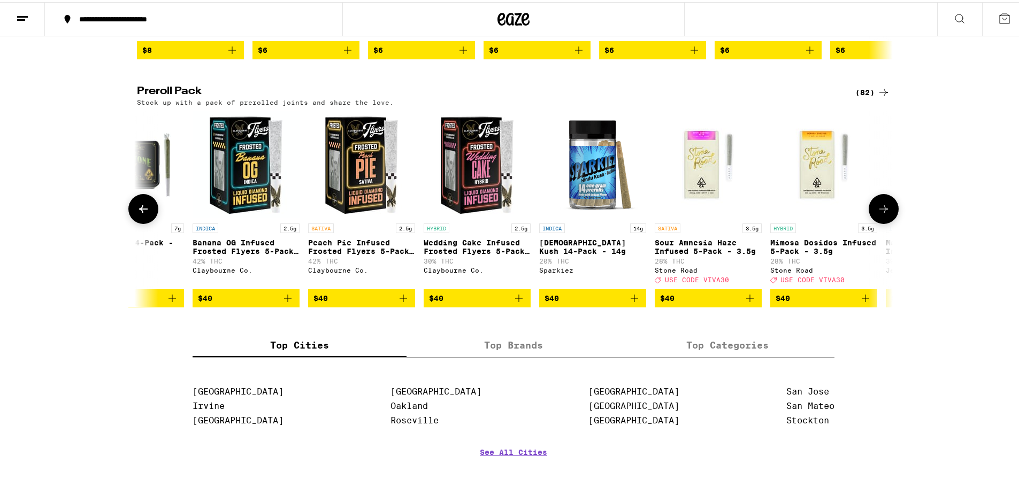
scroll to position [0, 6175]
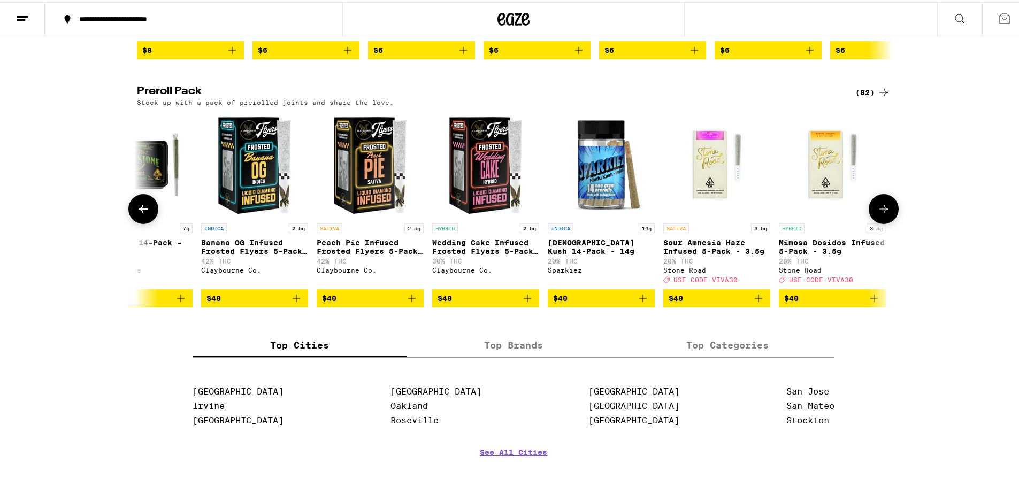
click at [140, 211] on icon at bounding box center [143, 206] width 9 height 7
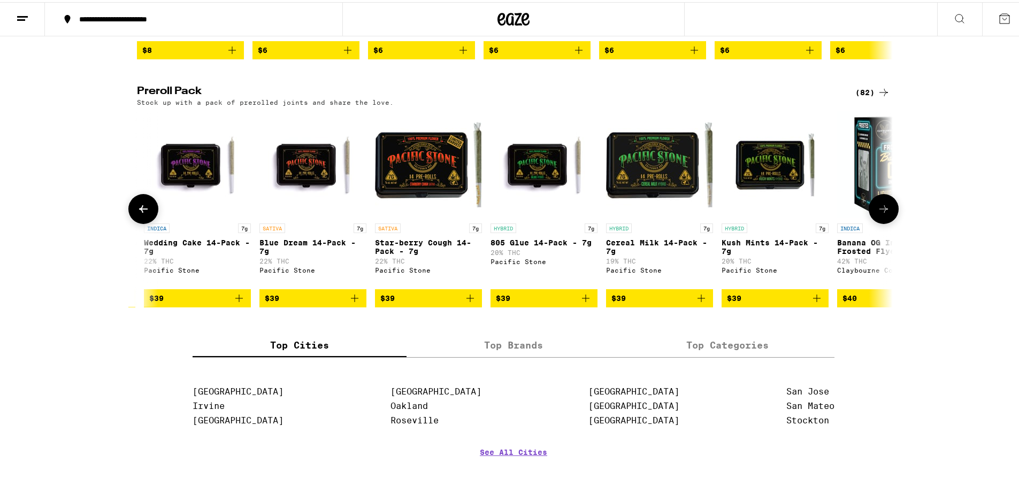
scroll to position [0, 5539]
